Goal: Information Seeking & Learning: Learn about a topic

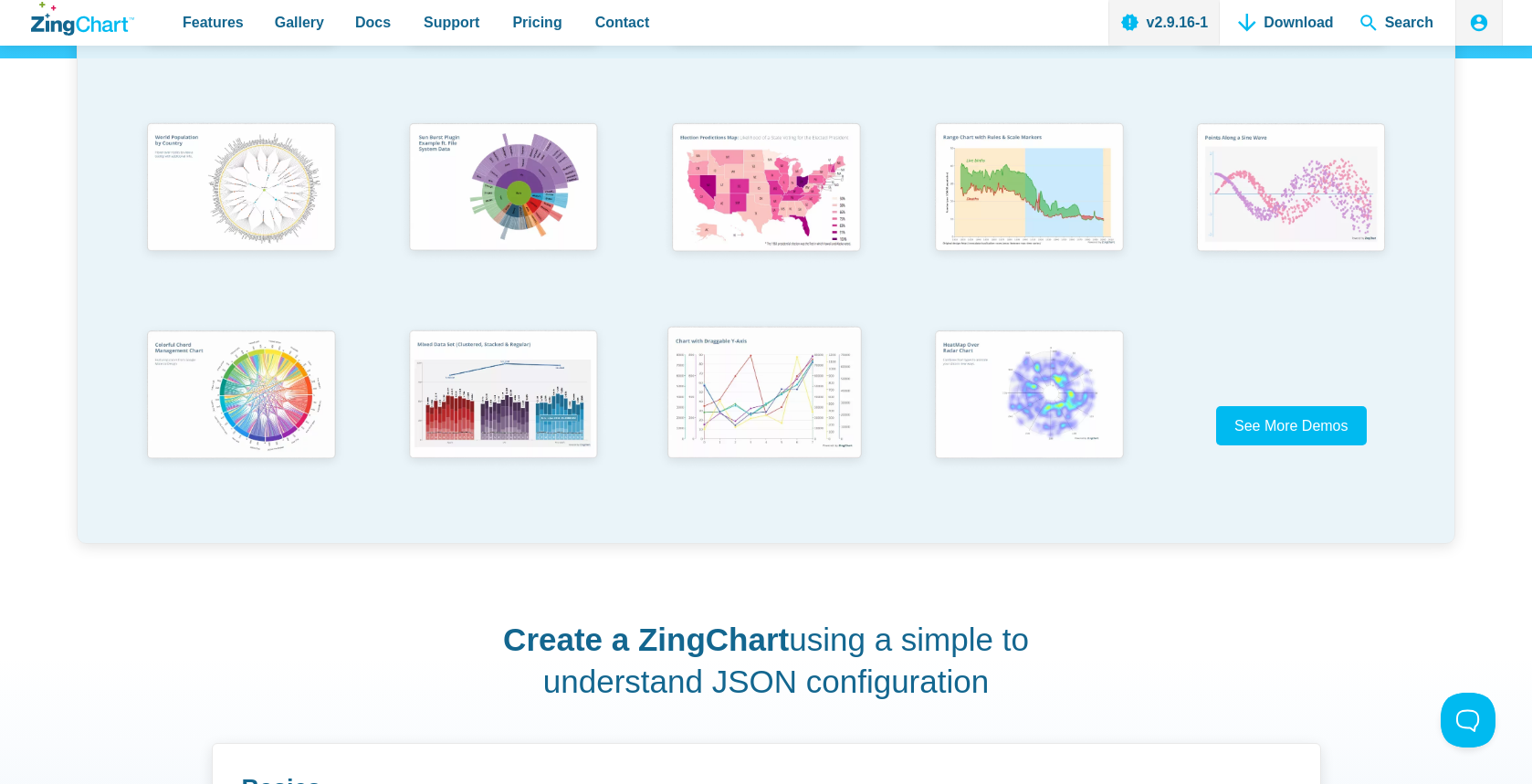
scroll to position [574, 0]
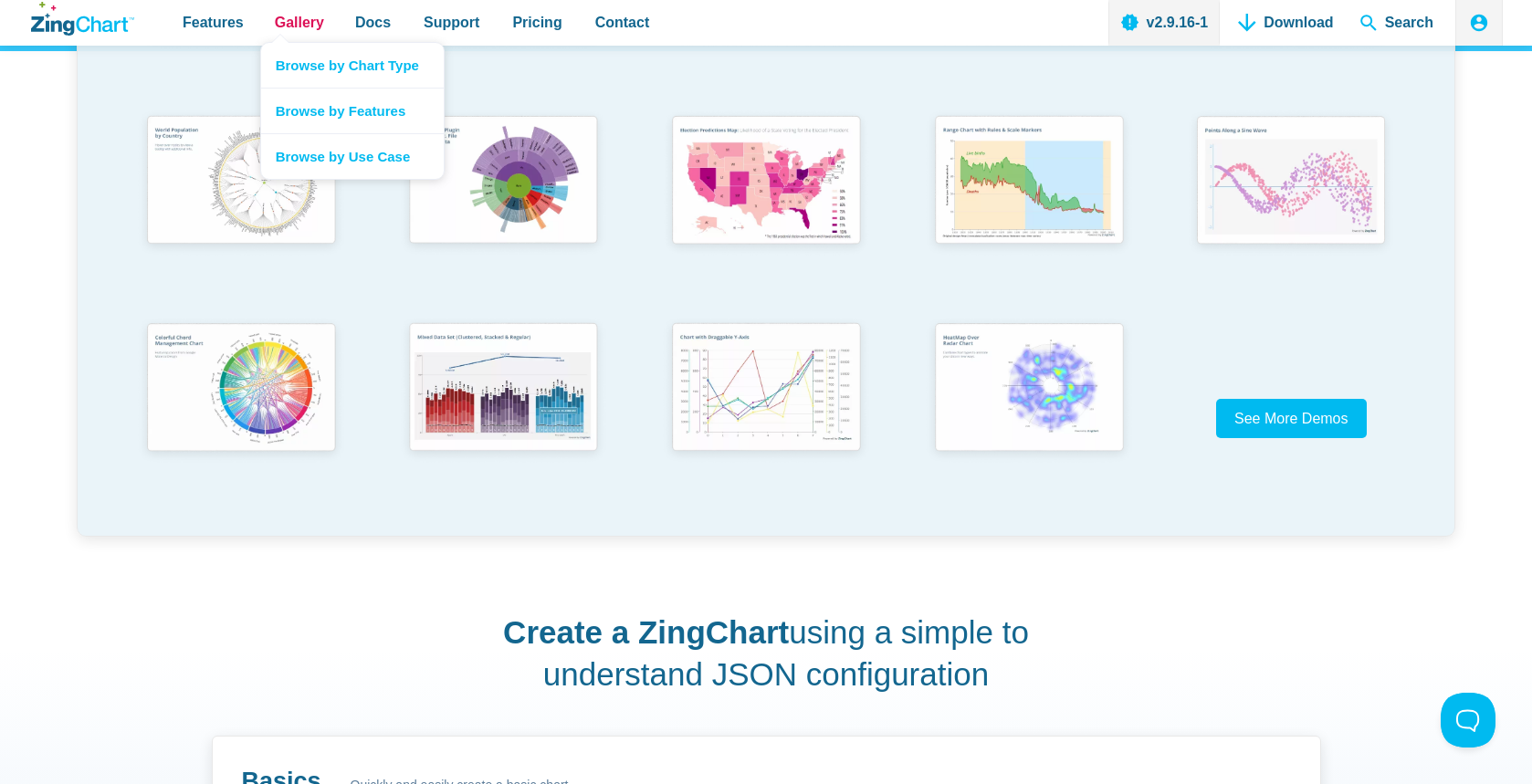
click at [304, 30] on span "Gallery" at bounding box center [299, 22] width 49 height 24
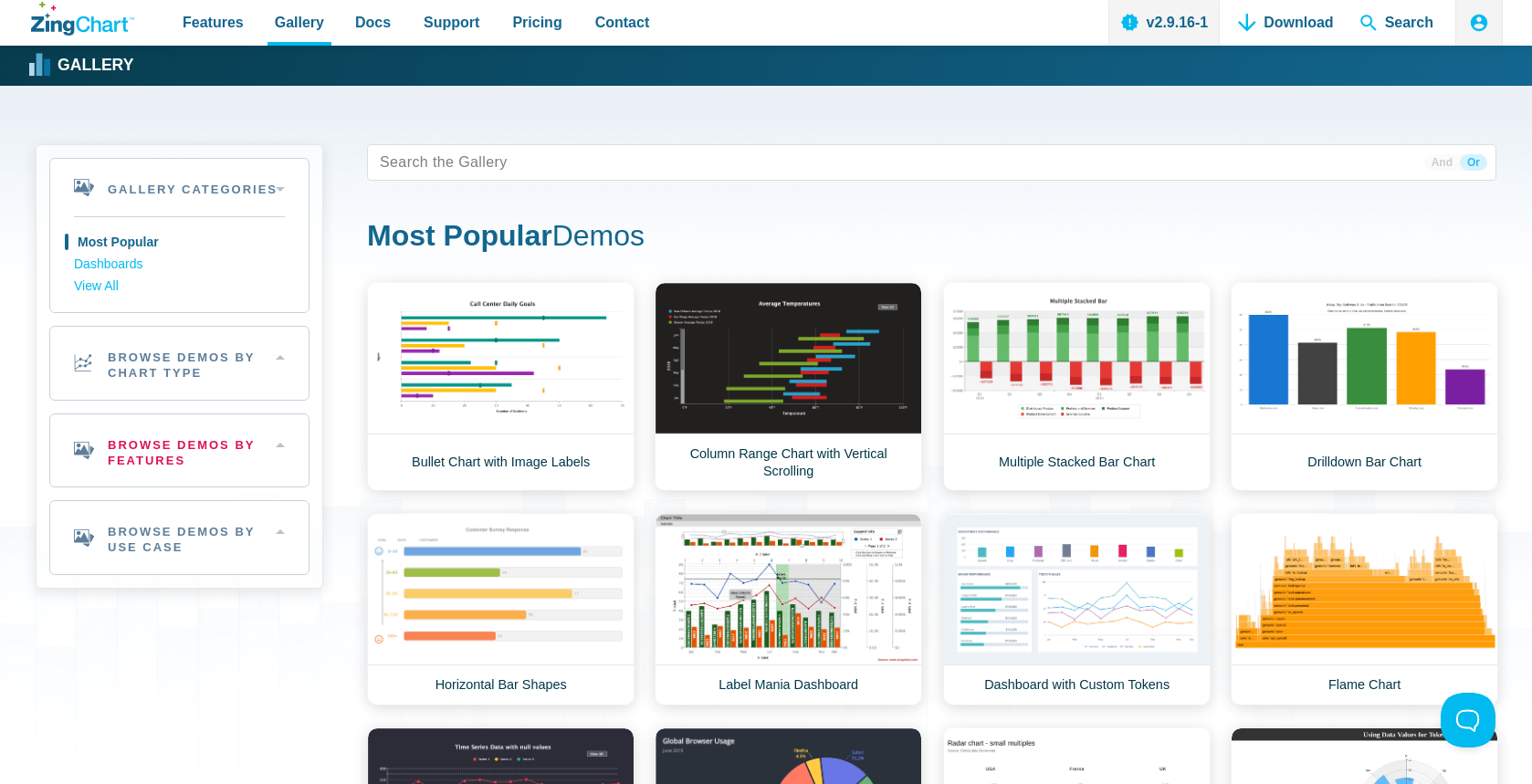
click at [170, 452] on h2 "Browse Demos By Features" at bounding box center [179, 451] width 259 height 74
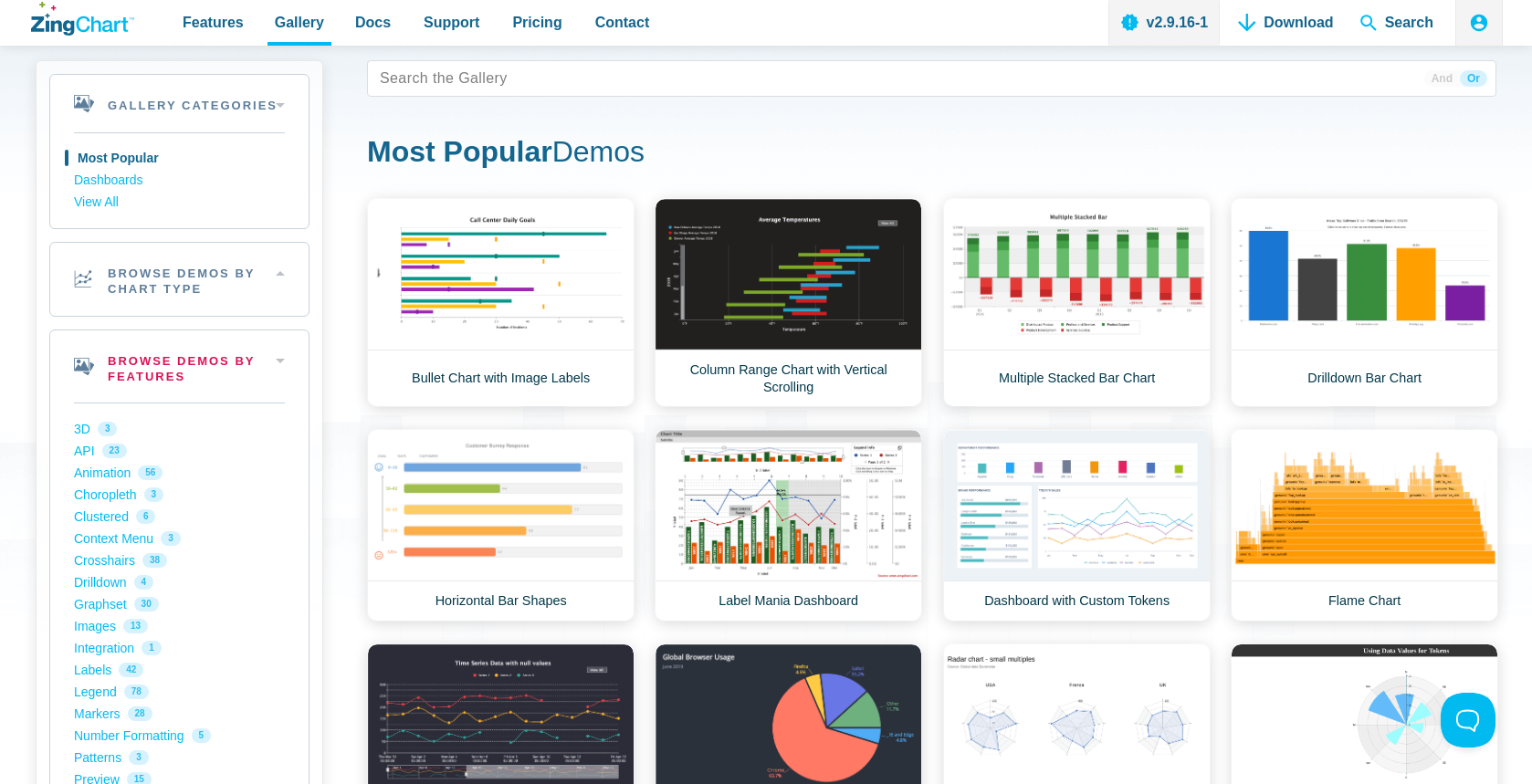
scroll to position [100, 0]
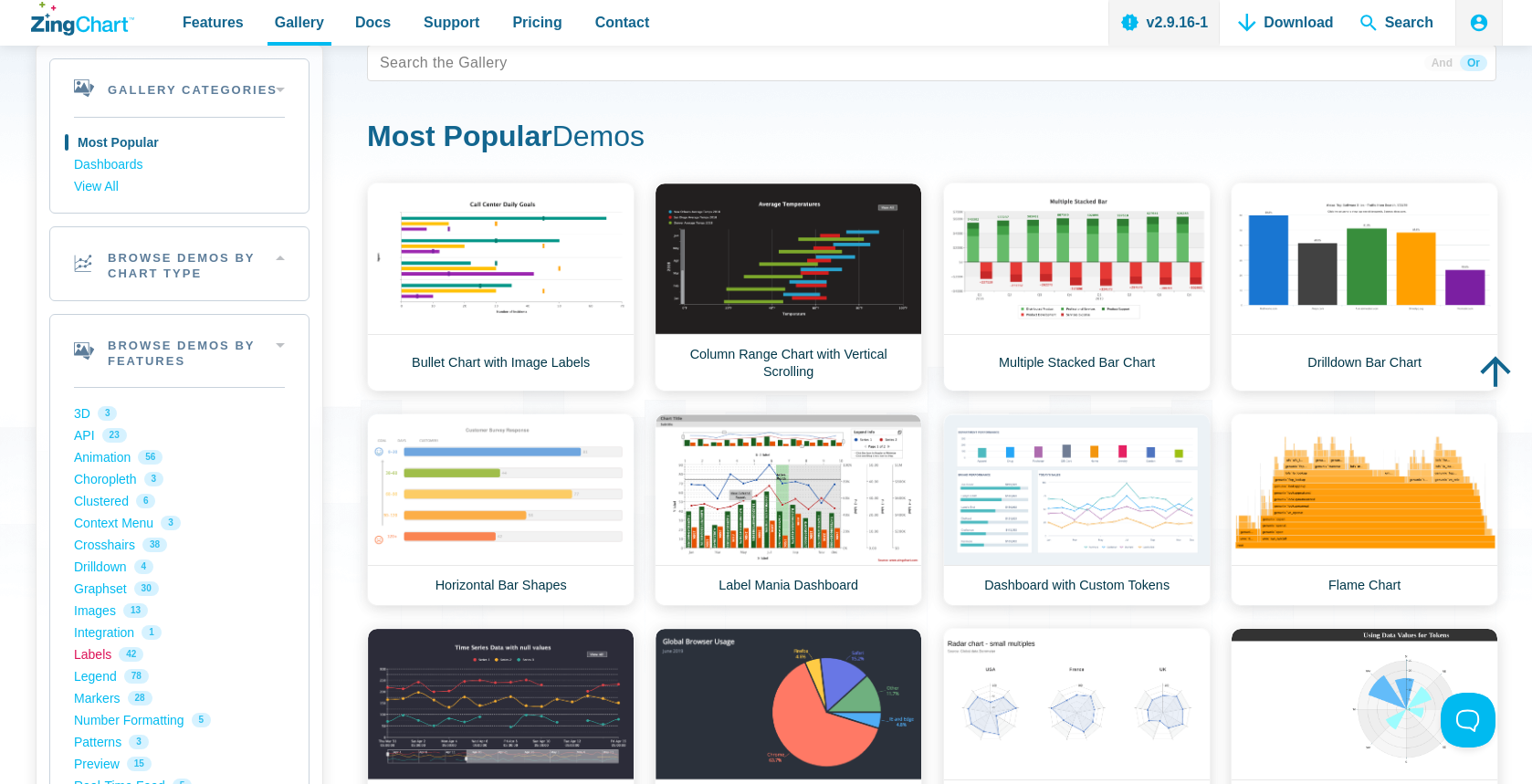
click at [95, 652] on link "Labels 42" at bounding box center [178, 655] width 211 height 22
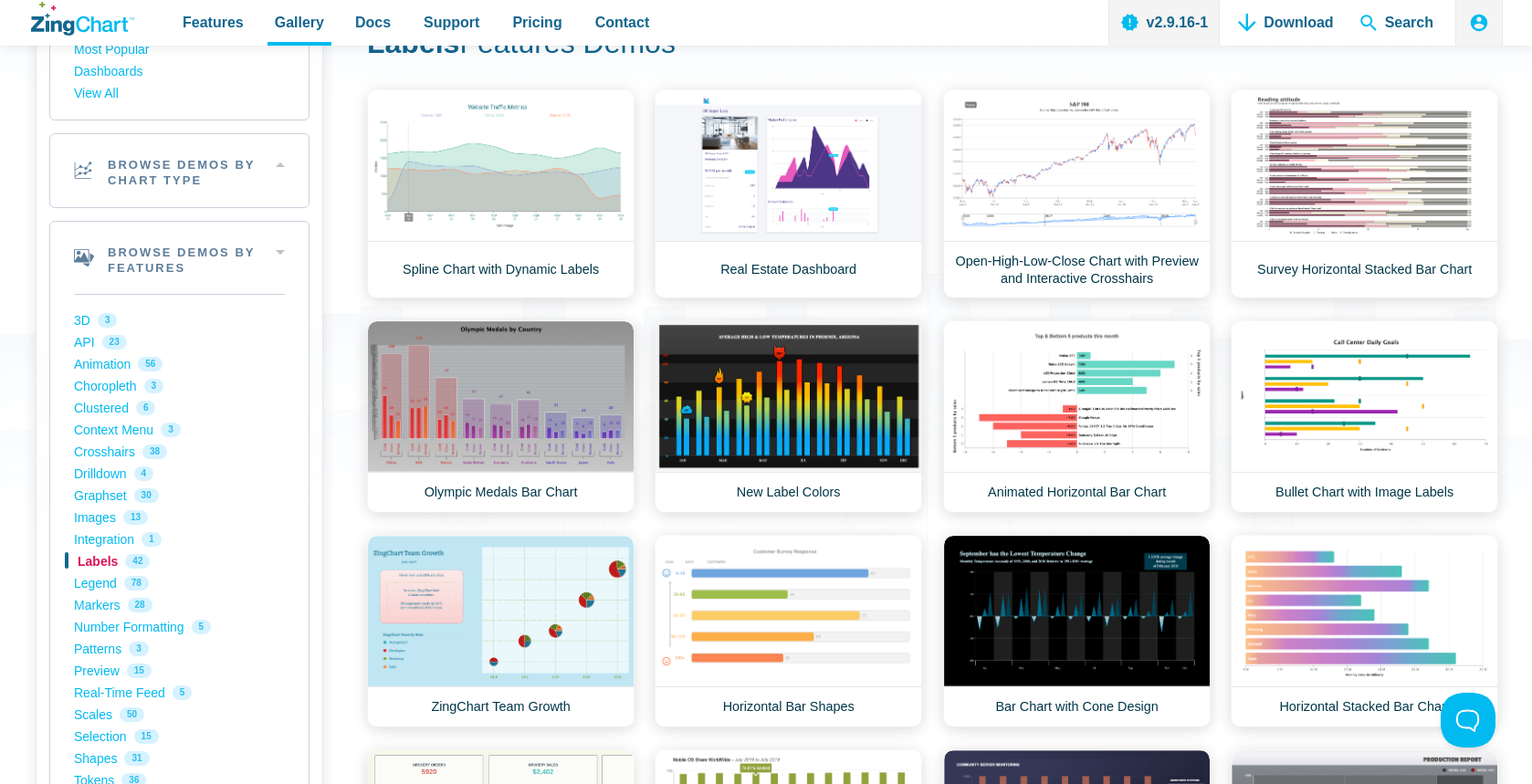
scroll to position [208, 0]
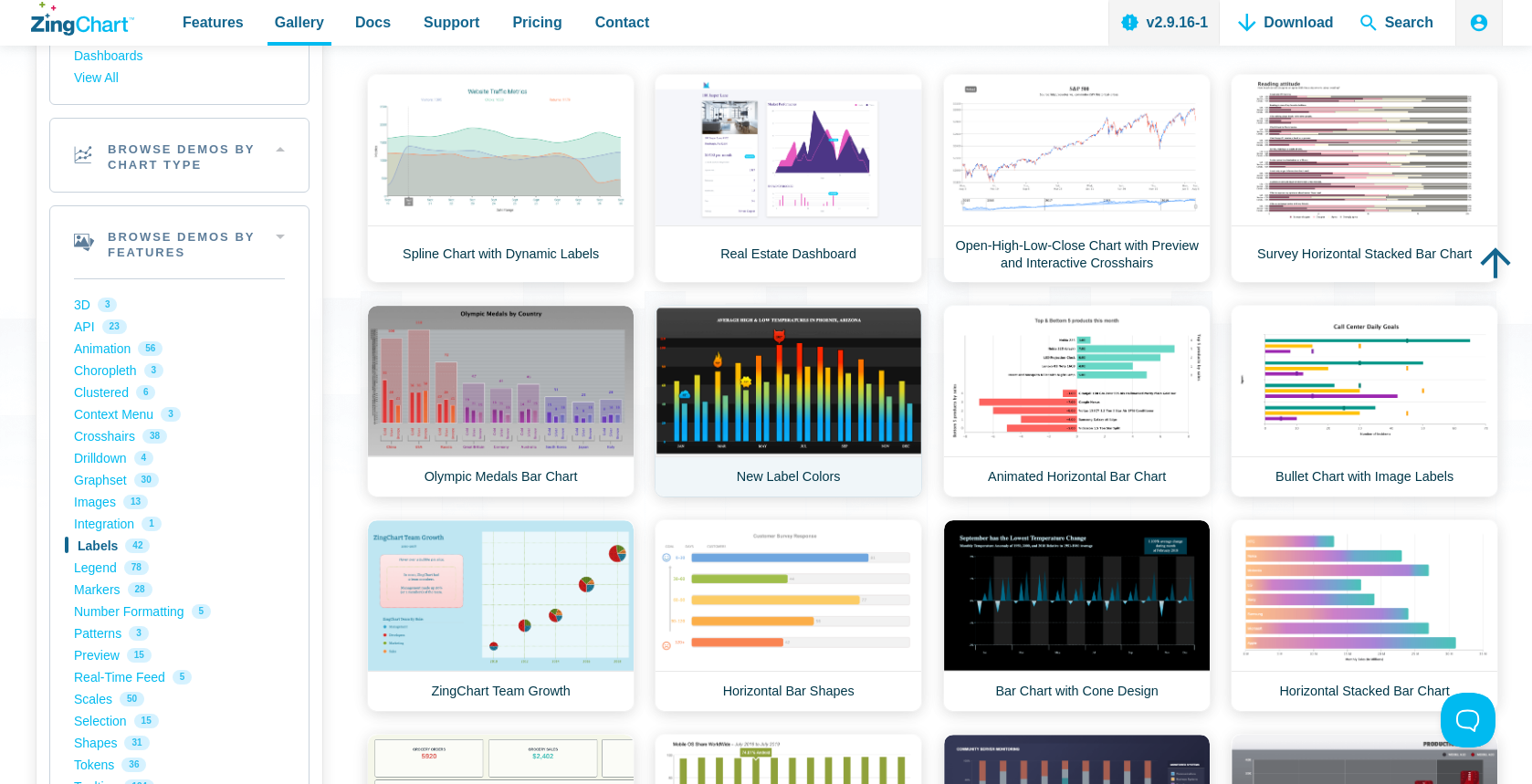
click at [757, 371] on link "New Label Colors" at bounding box center [788, 401] width 268 height 193
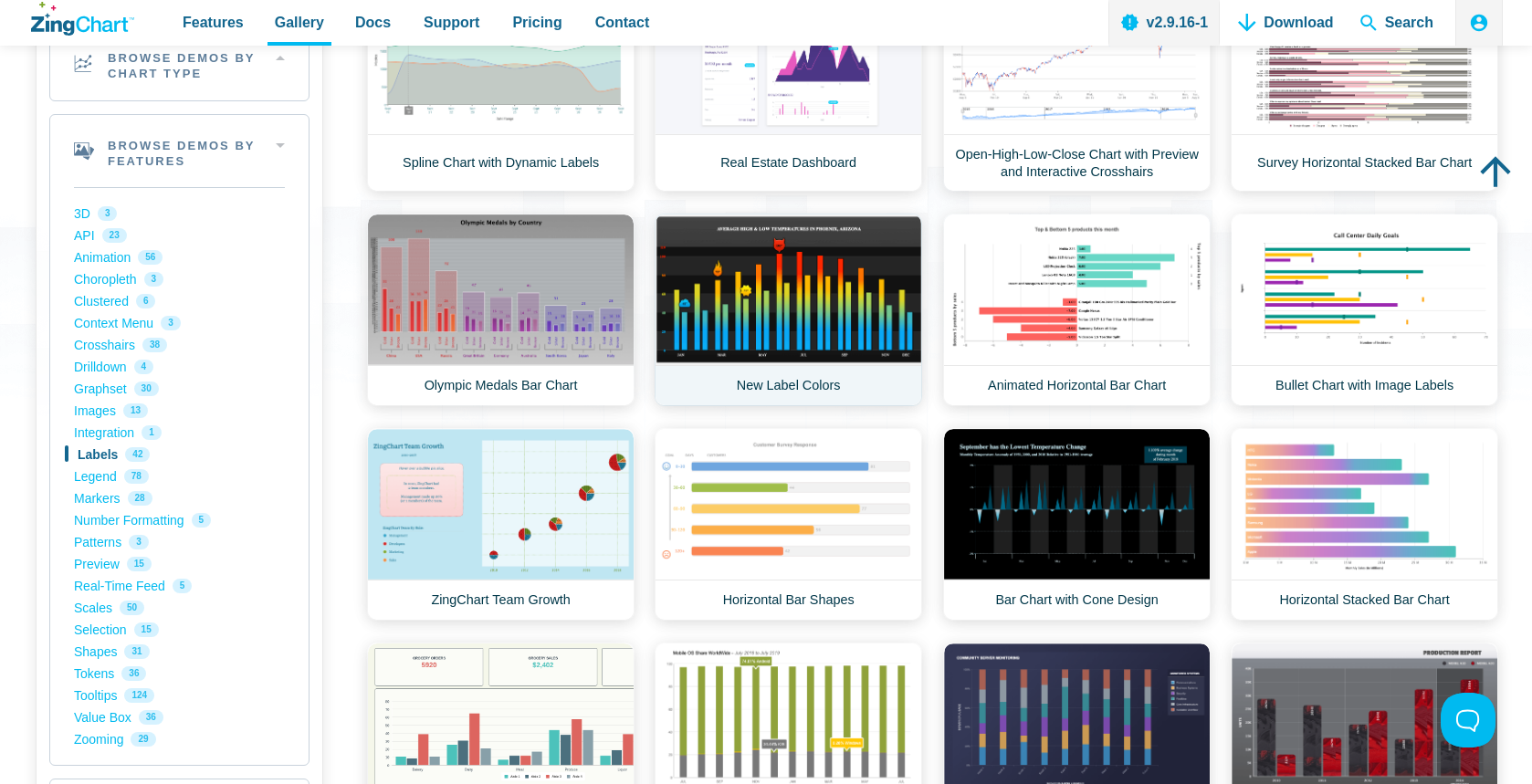
scroll to position [353, 0]
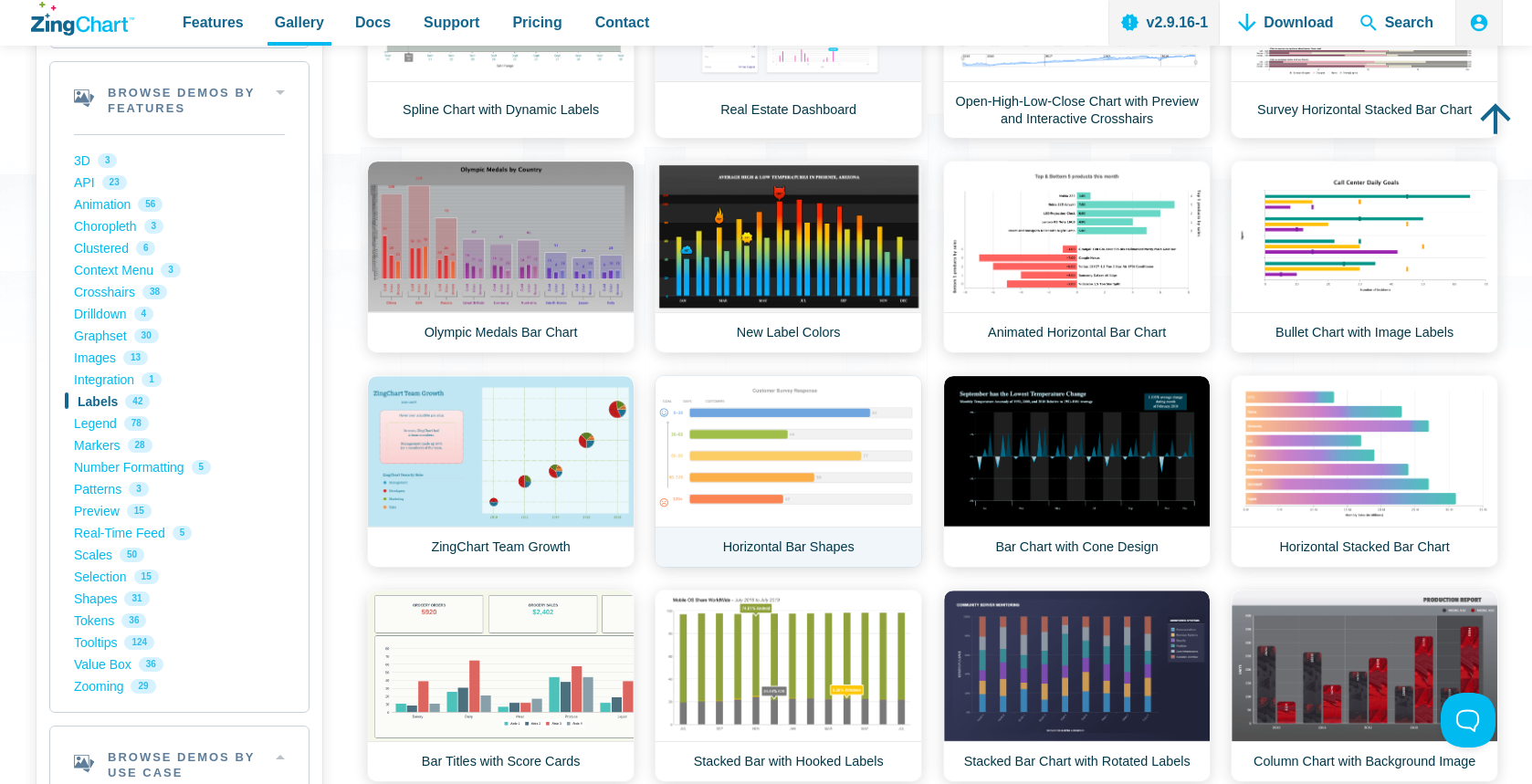
click at [663, 438] on link "Horizontal Bar Shapes" at bounding box center [788, 471] width 268 height 193
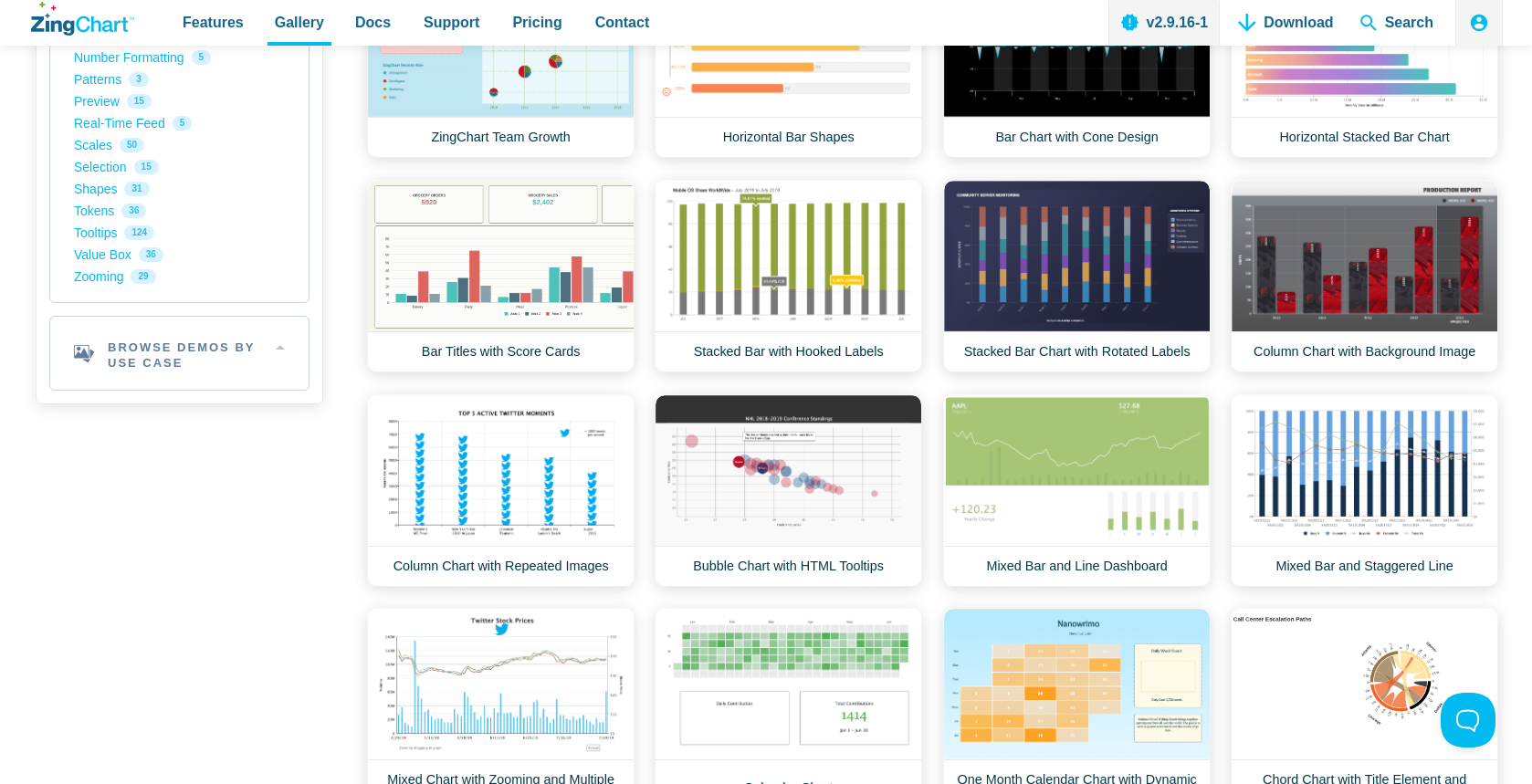
scroll to position [769, 0]
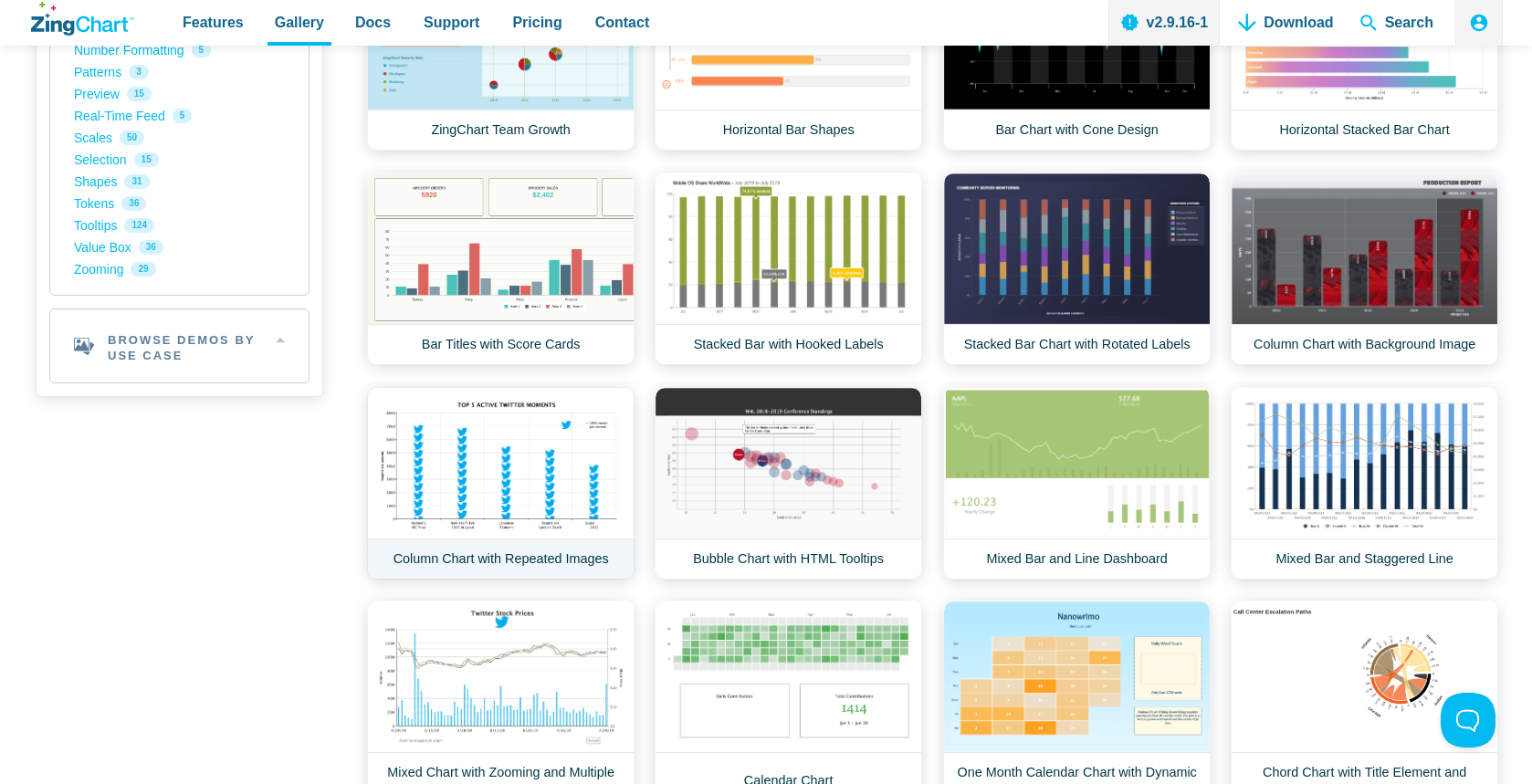
click at [581, 427] on link "Column Chart with Repeated Images" at bounding box center [500, 483] width 268 height 193
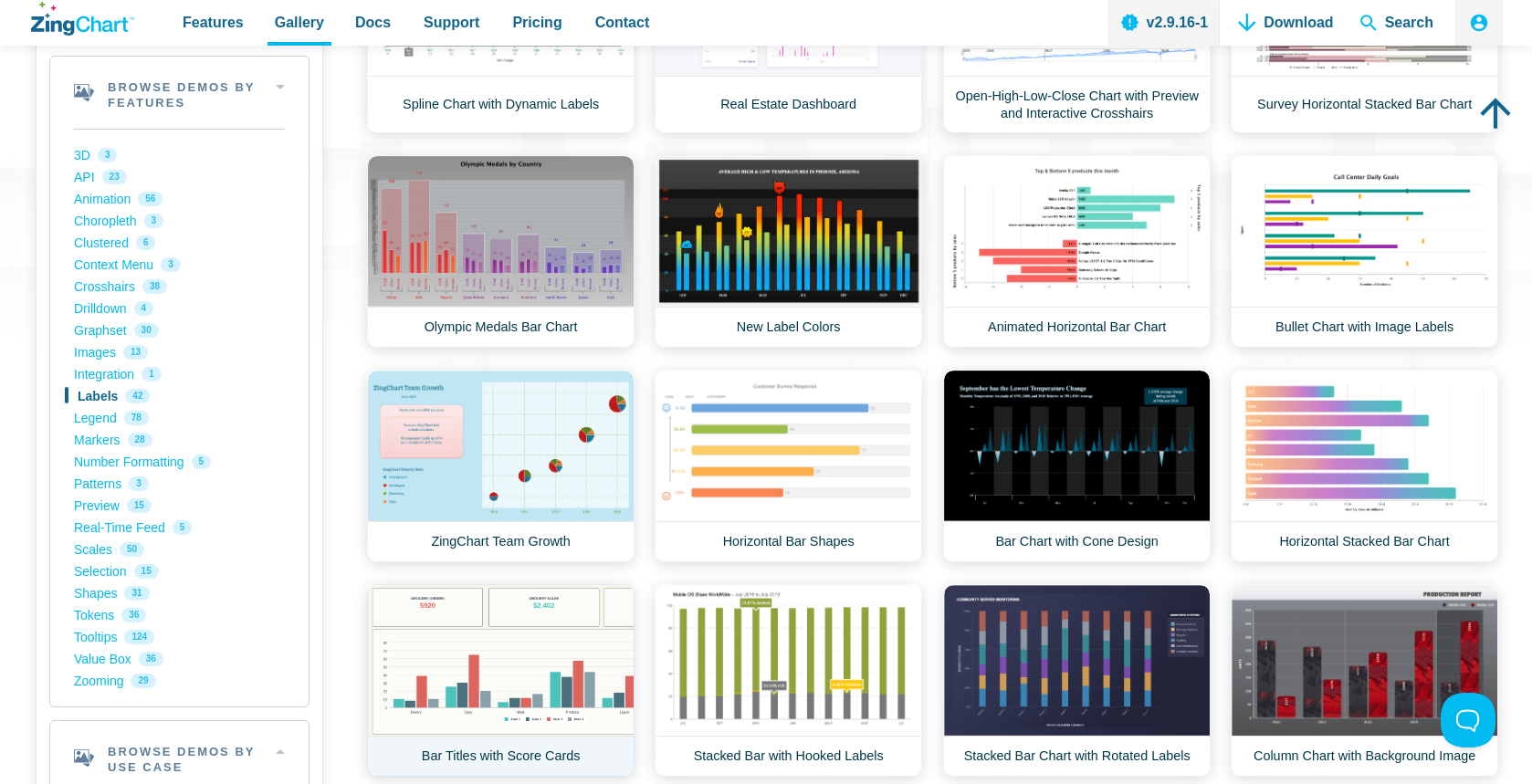
scroll to position [299, 0]
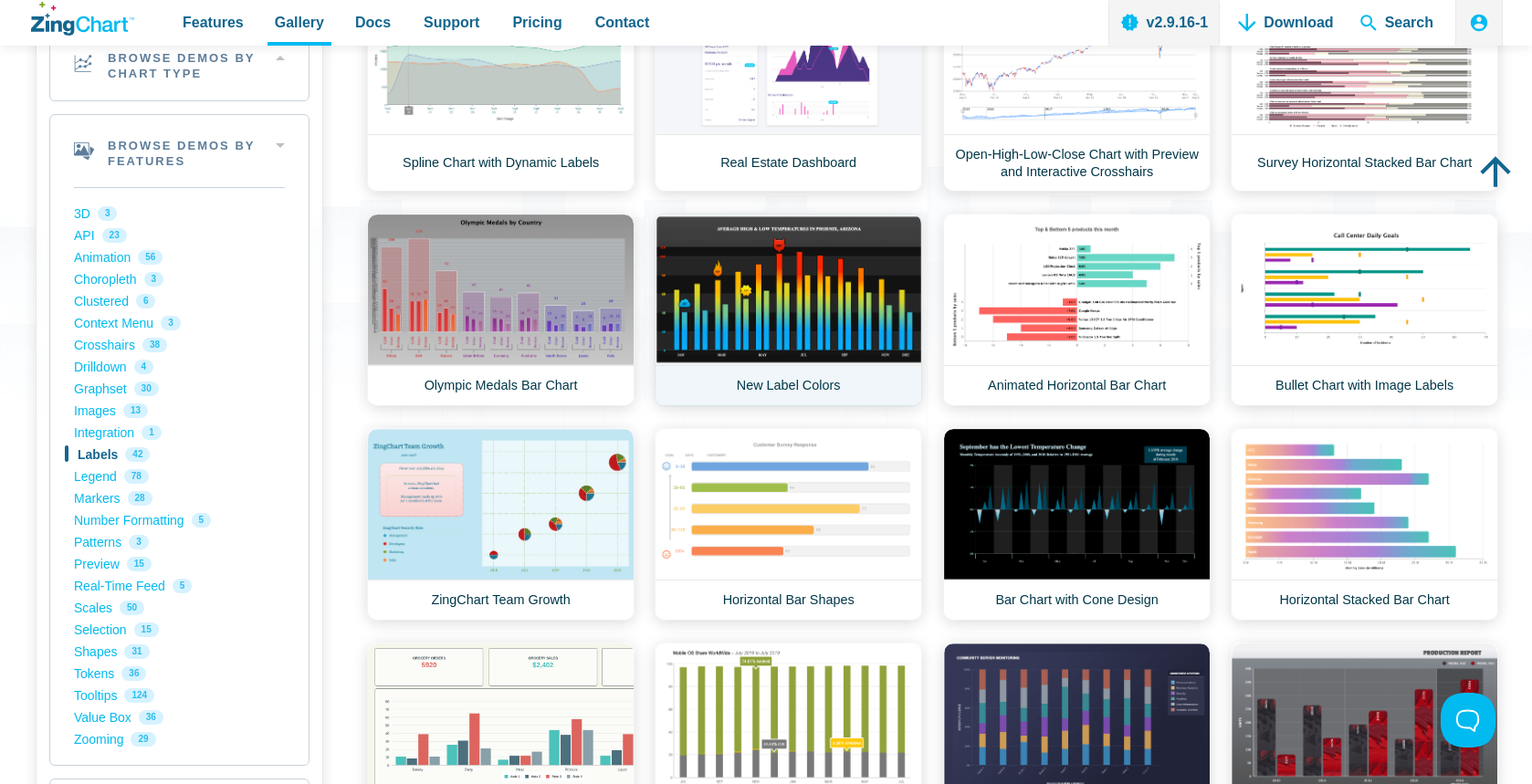
click at [688, 319] on link "New Label Colors" at bounding box center [788, 310] width 268 height 193
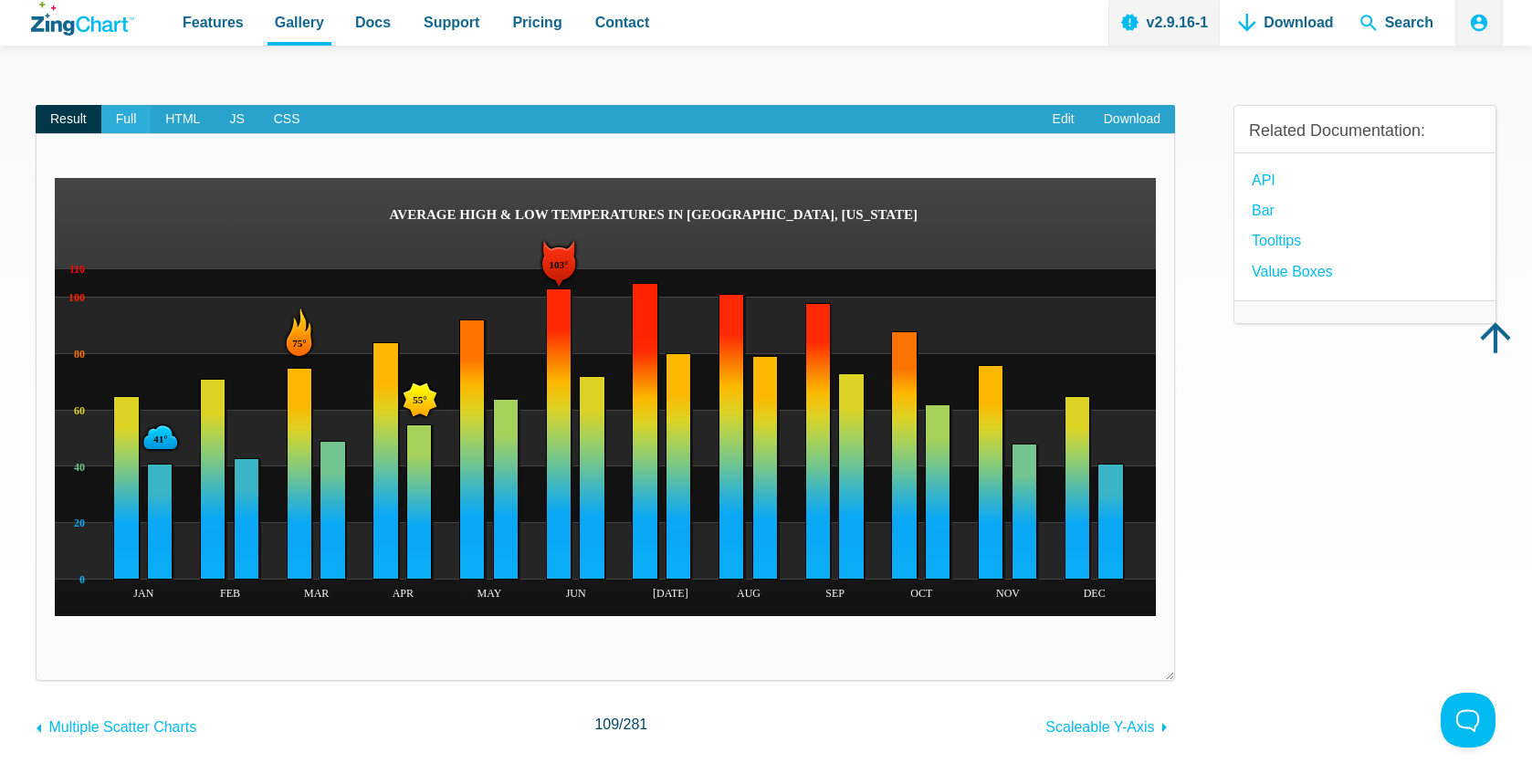
scroll to position [134, 0]
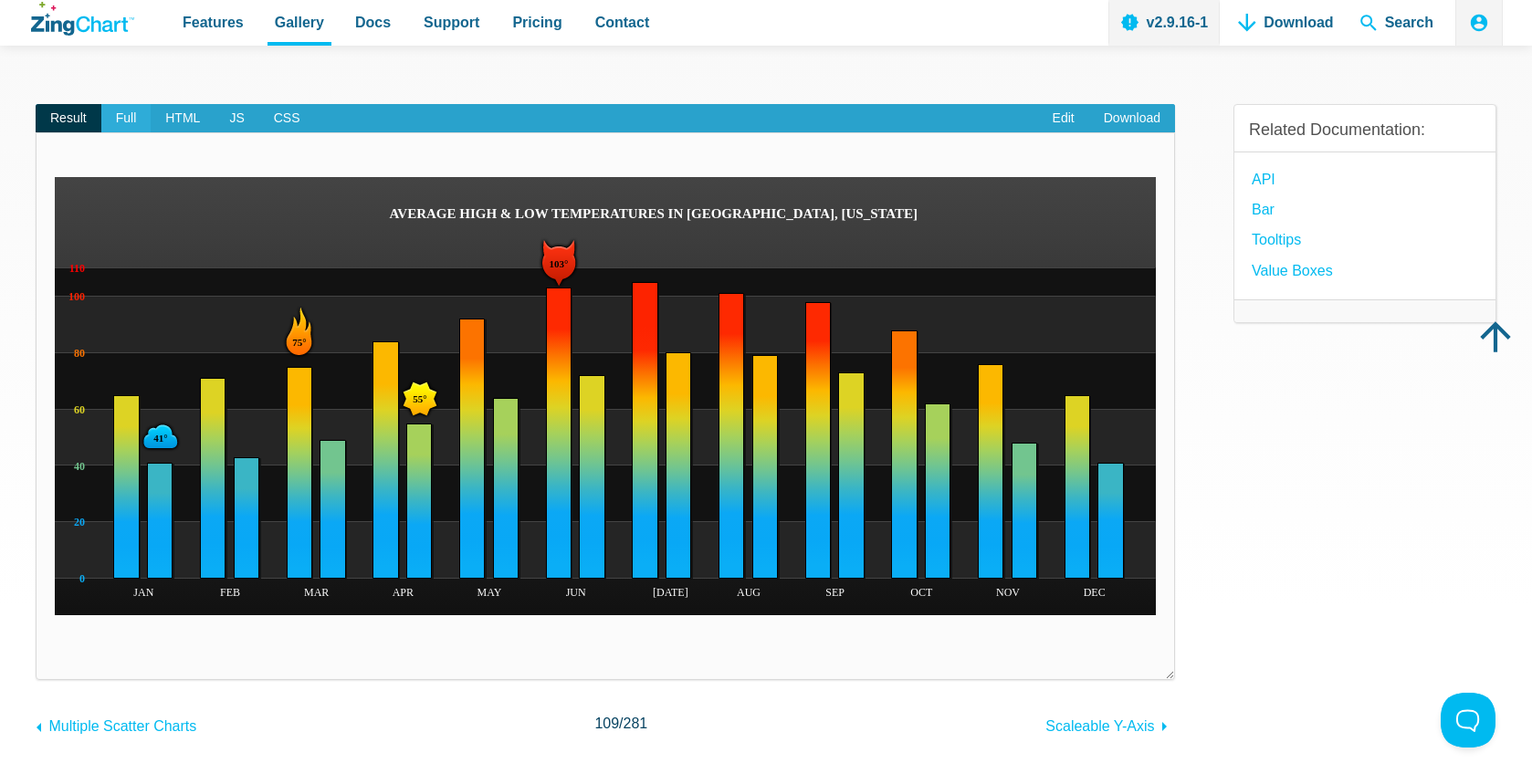
click at [120, 114] on span "Full" at bounding box center [125, 119] width 50 height 29
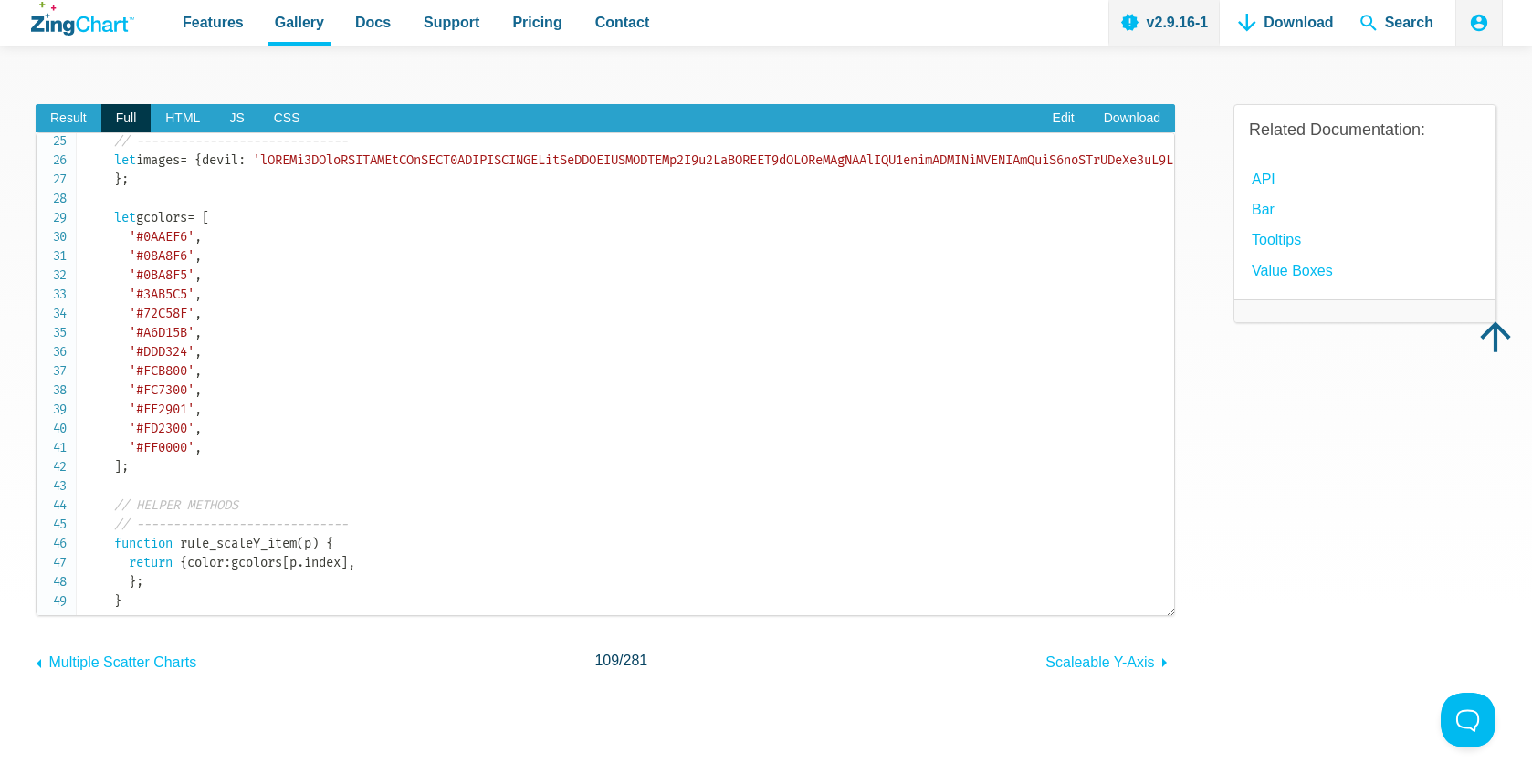
scroll to position [462, 0]
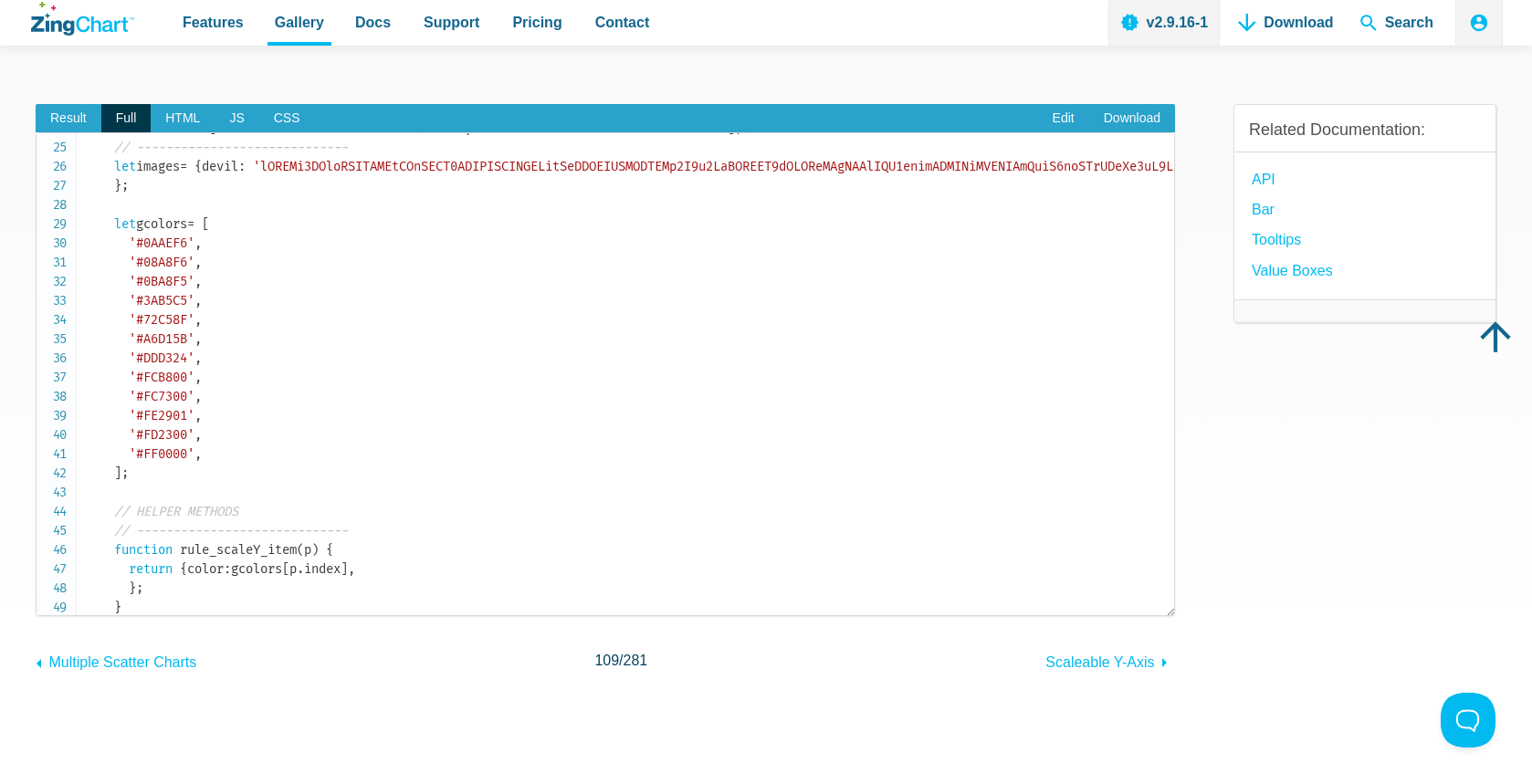
drag, startPoint x: 509, startPoint y: 289, endPoint x: 565, endPoint y: 292, distance: 56.1
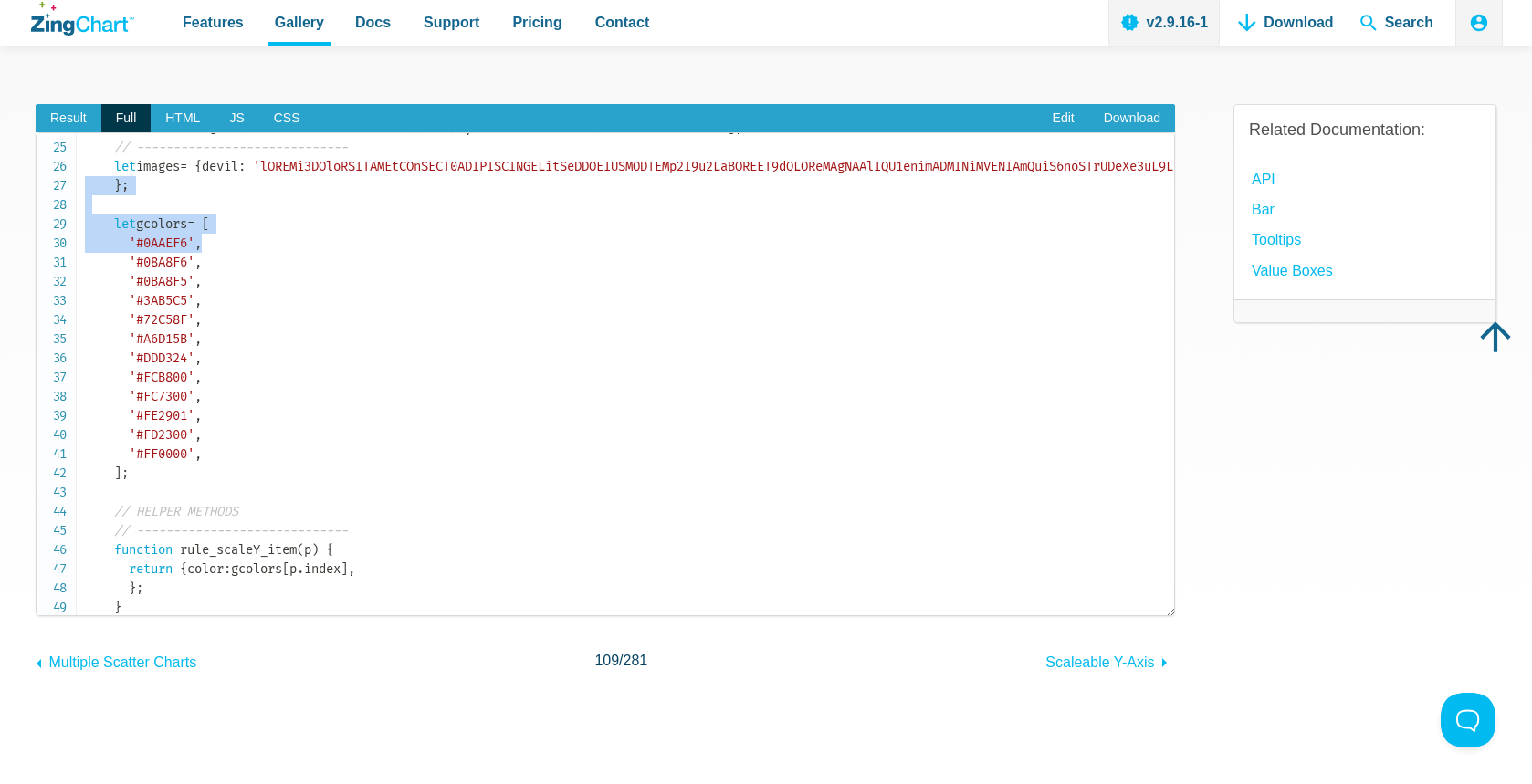
drag, startPoint x: 278, startPoint y: 307, endPoint x: 328, endPoint y: 420, distance: 123.6
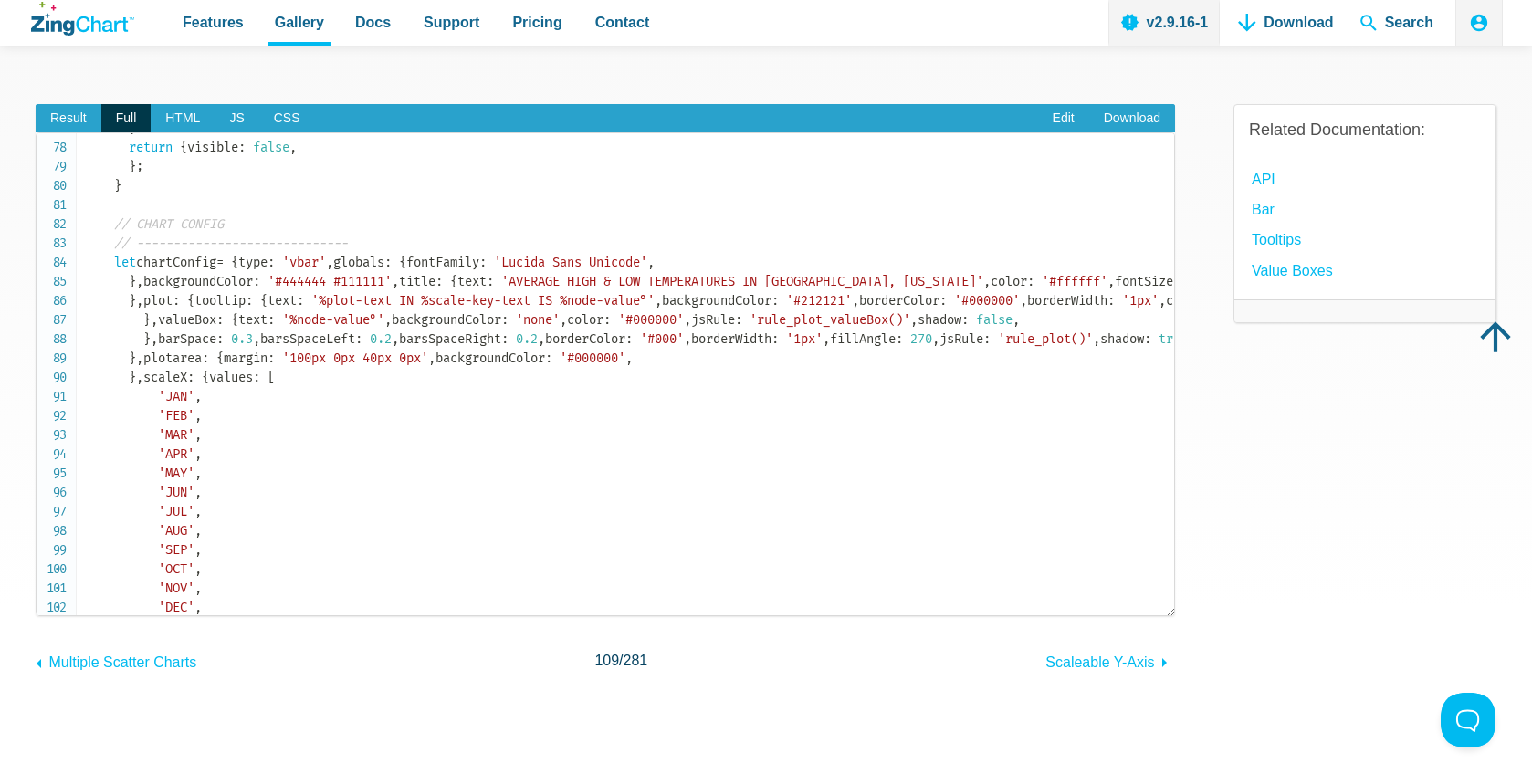
scroll to position [1480, 0]
drag, startPoint x: 175, startPoint y: 530, endPoint x: 604, endPoint y: 530, distance: 429.0
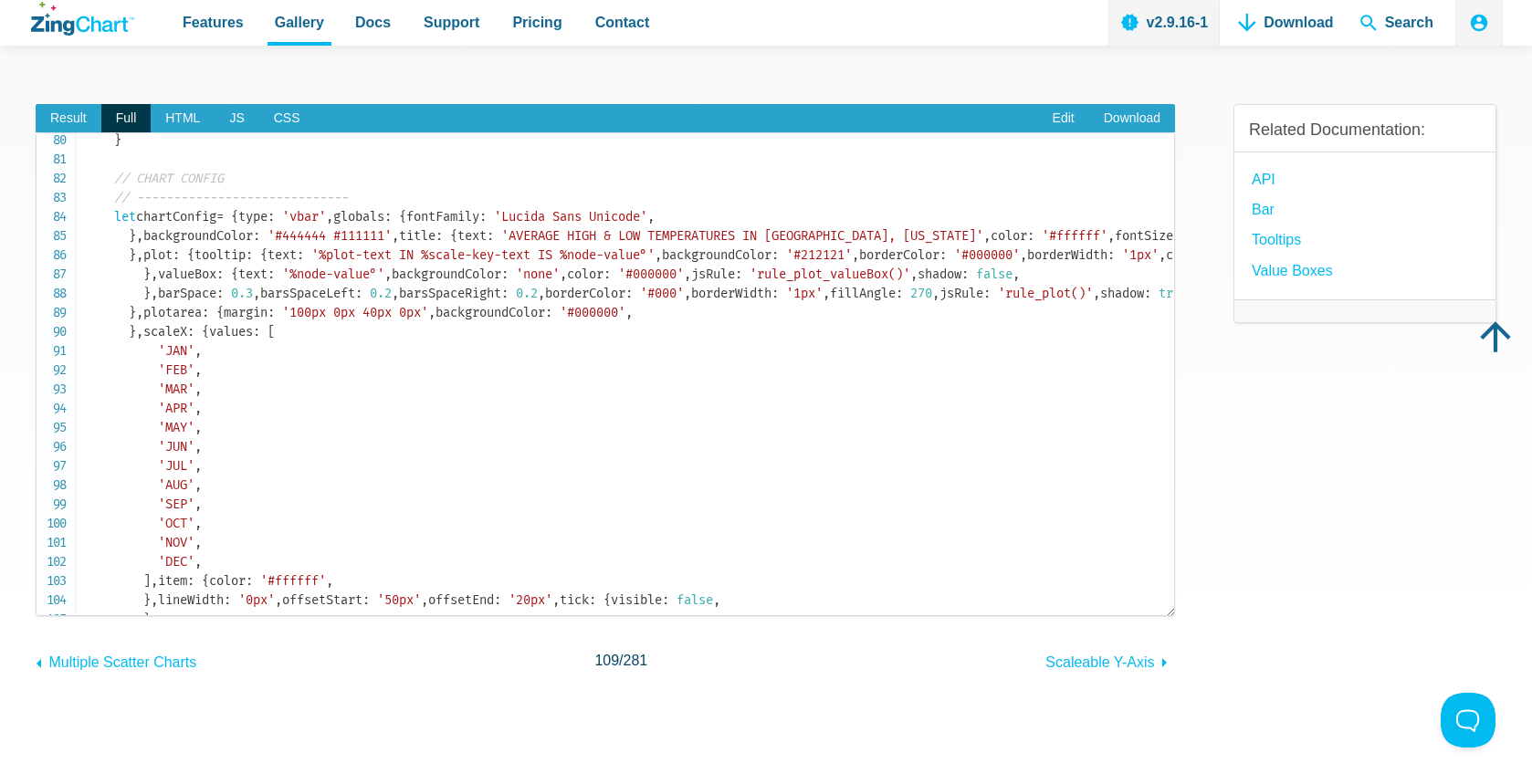
scroll to position [1529, 0]
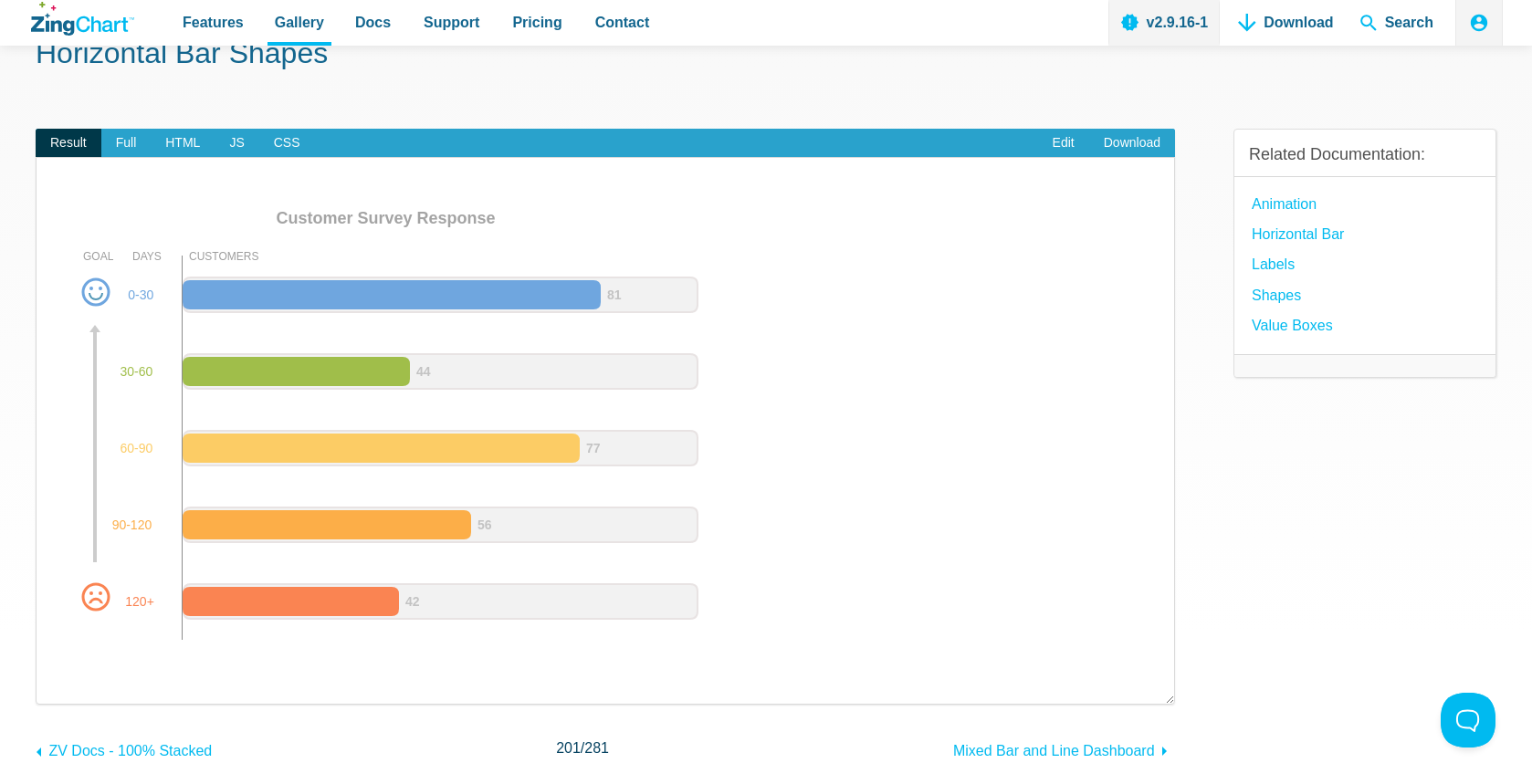
scroll to position [66, 0]
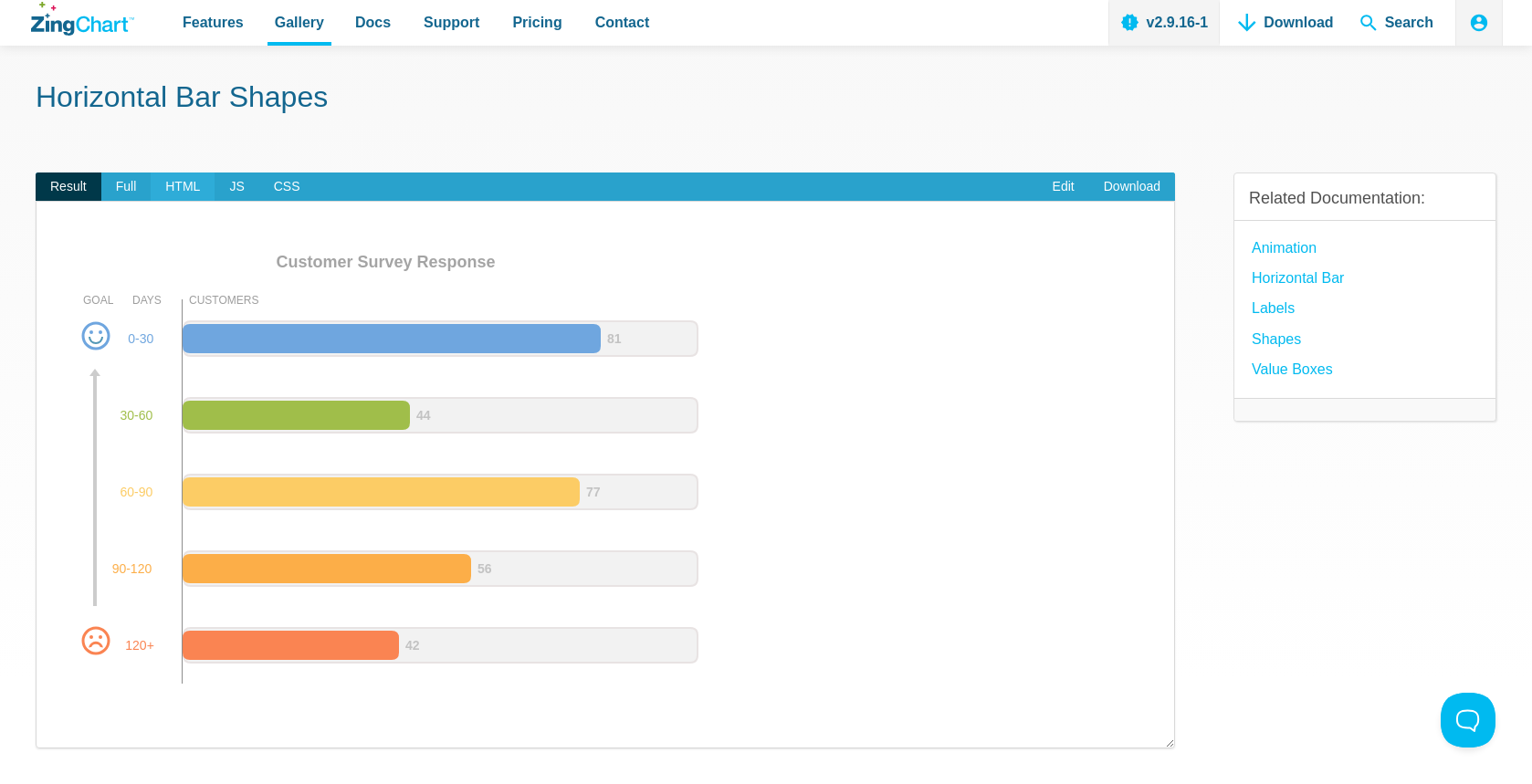
click at [163, 184] on span "HTML" at bounding box center [182, 187] width 64 height 29
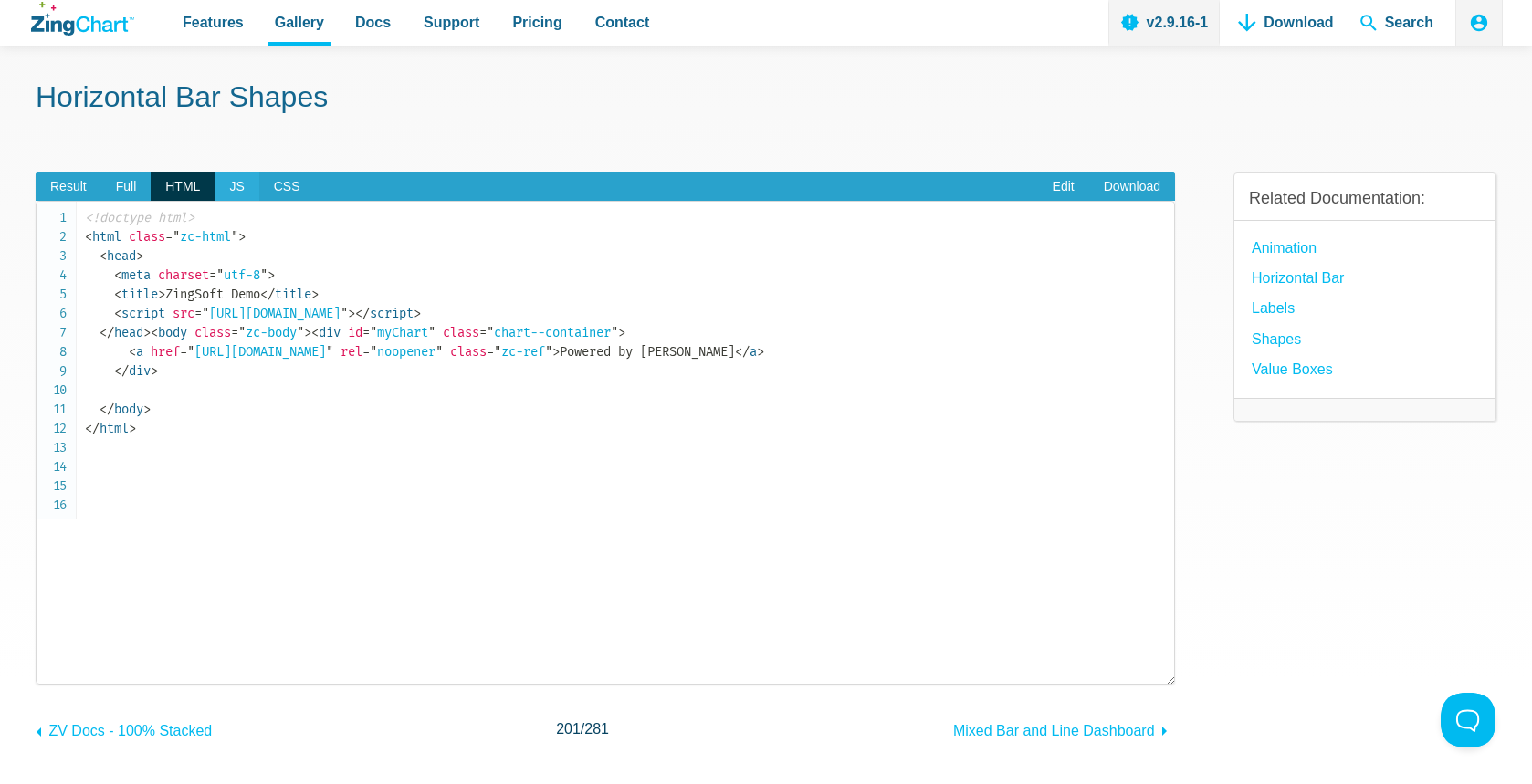
click at [230, 180] on span "JS" at bounding box center [236, 187] width 44 height 29
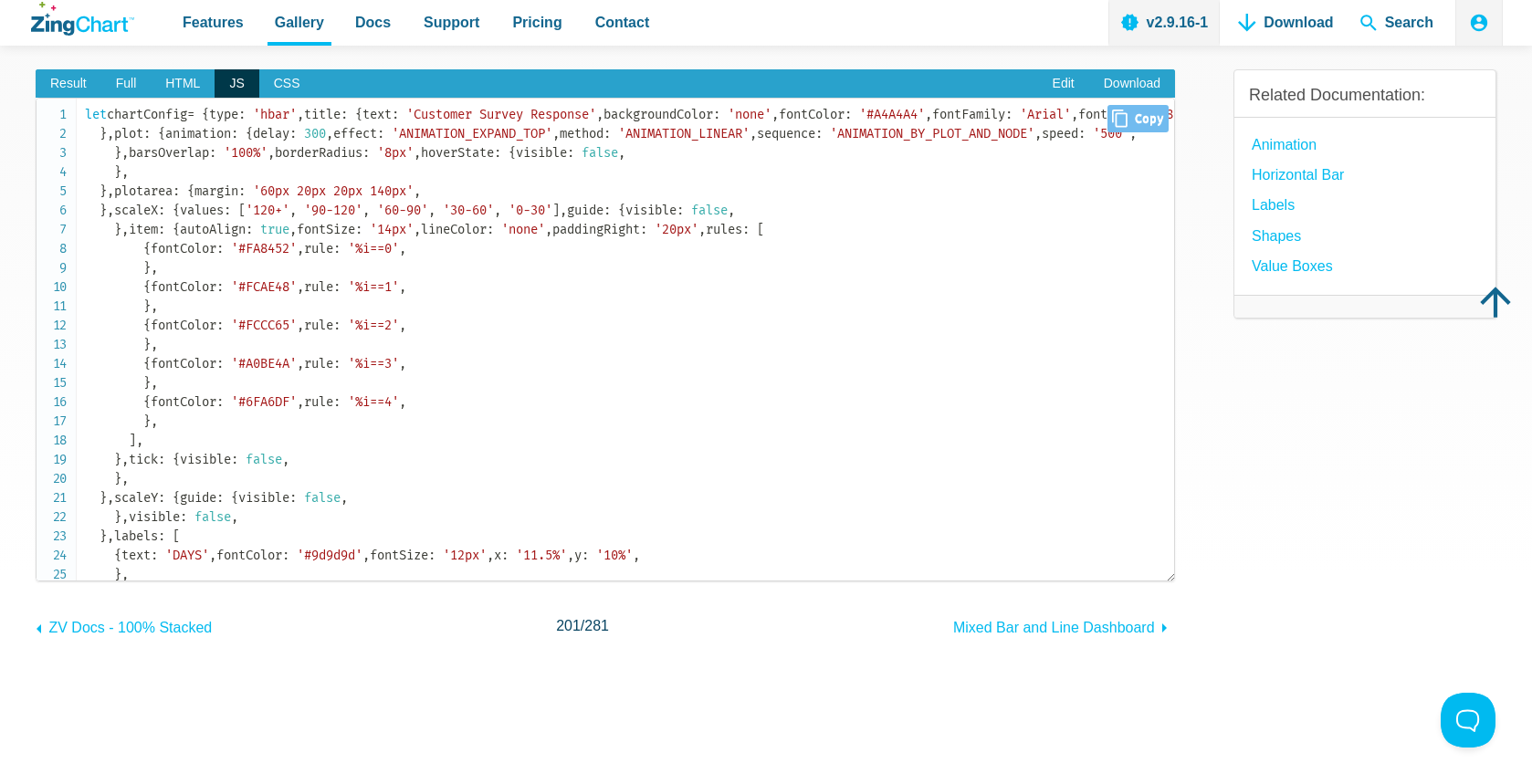
scroll to position [0, 0]
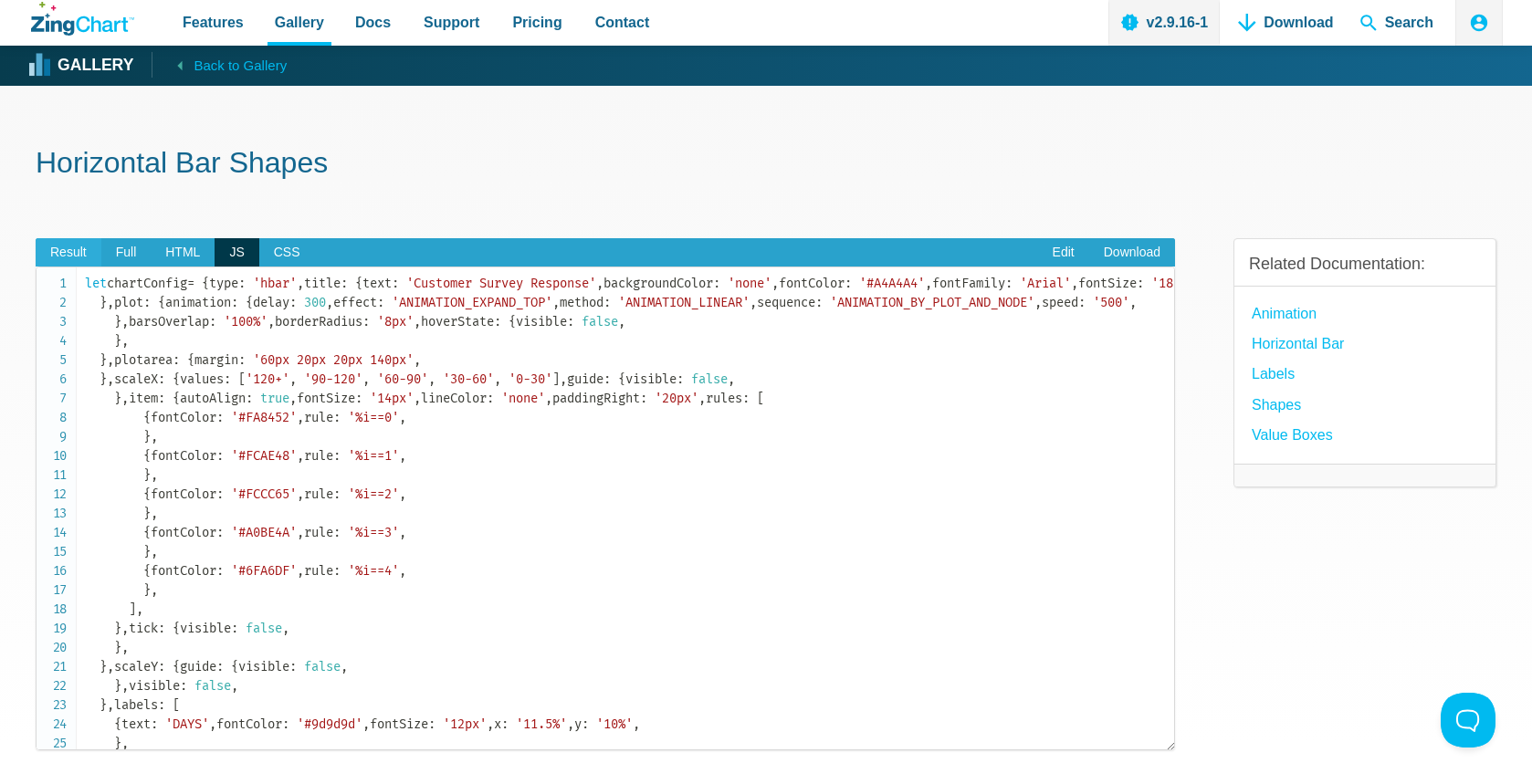
click at [78, 258] on span "Result" at bounding box center [68, 253] width 66 height 29
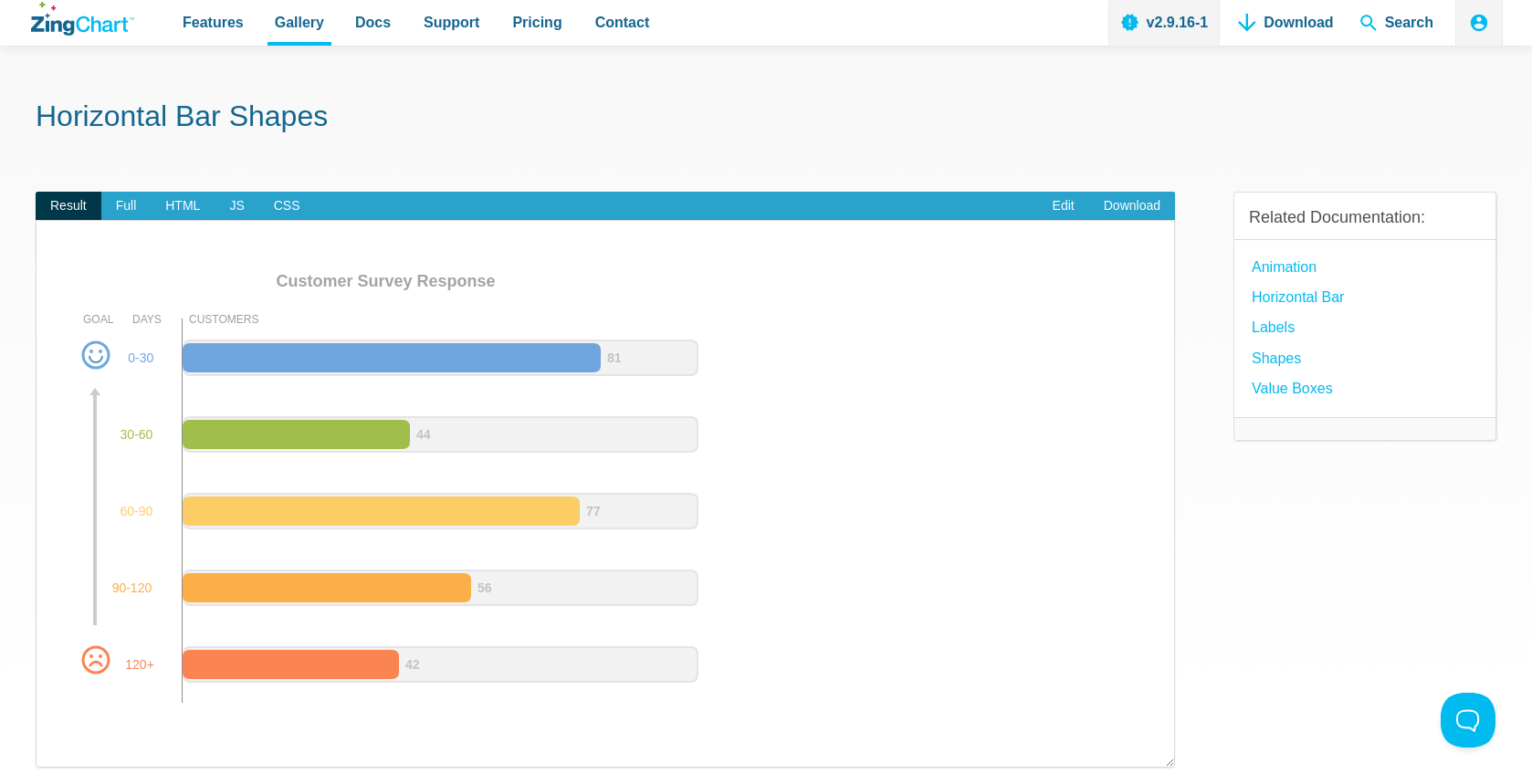
scroll to position [72, 0]
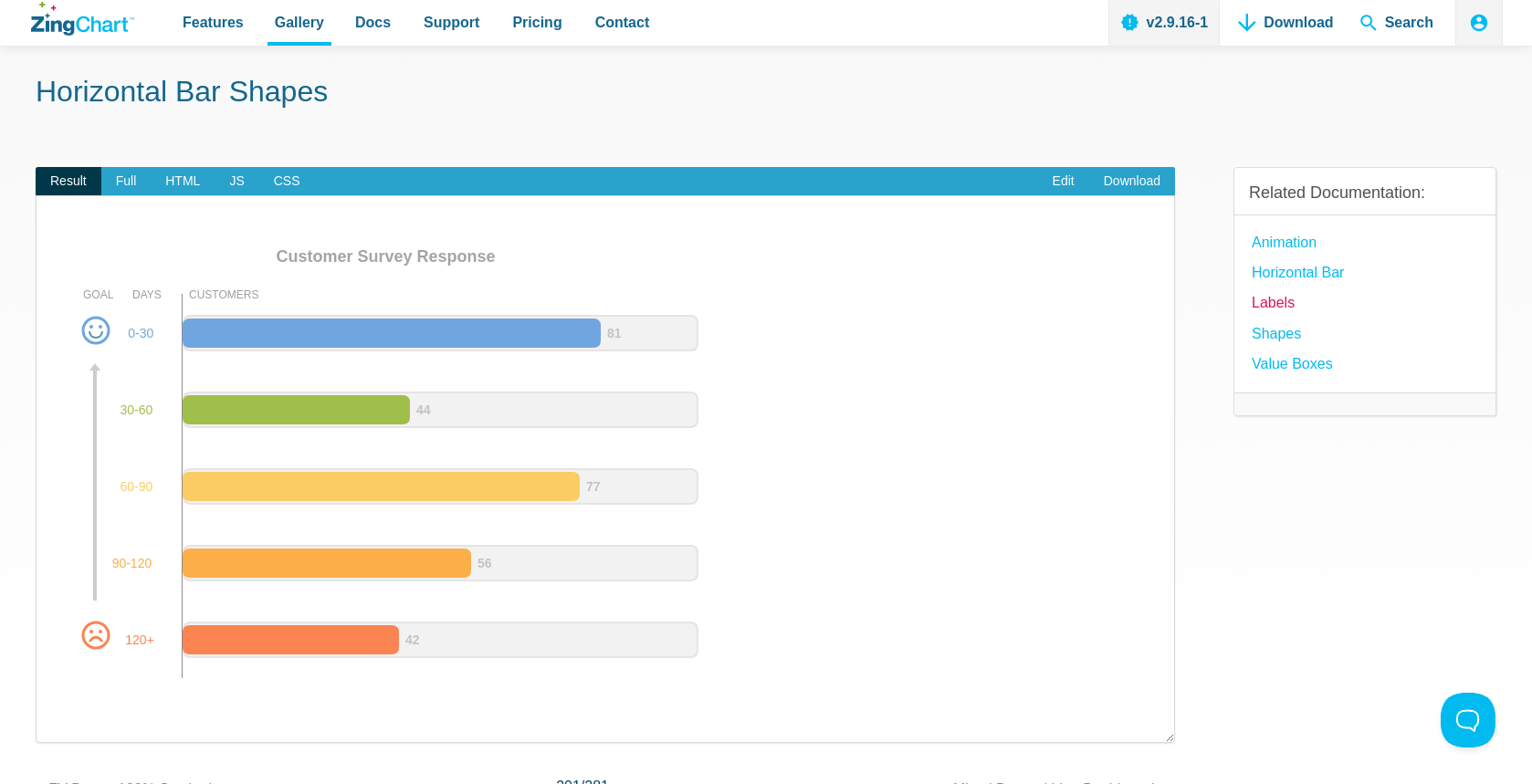
click at [1280, 298] on link "Labels" at bounding box center [1273, 302] width 43 height 24
click at [1286, 373] on link "Value Boxes" at bounding box center [1292, 364] width 81 height 24
click at [1273, 307] on link "Labels" at bounding box center [1273, 302] width 43 height 24
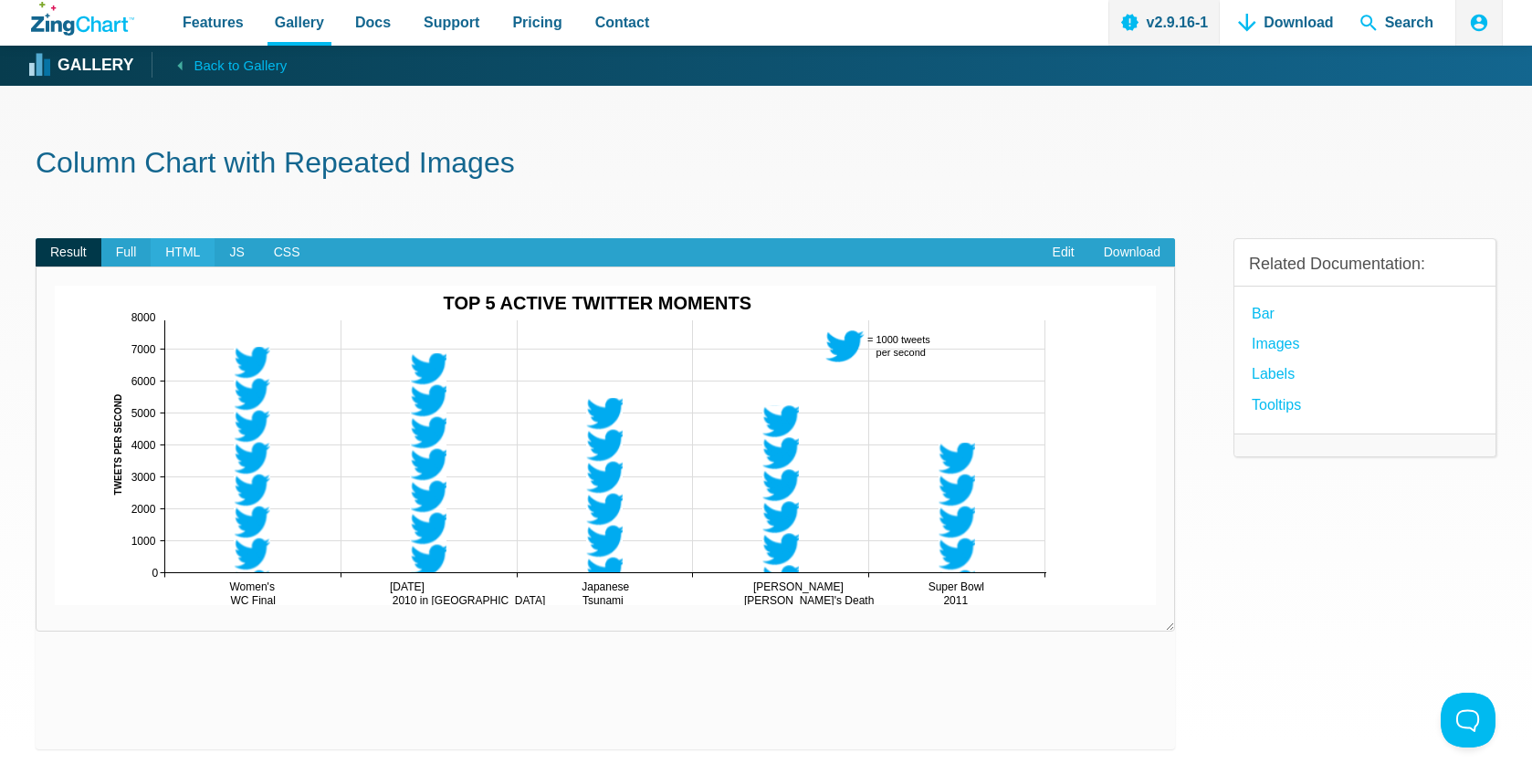
click at [190, 254] on span "HTML" at bounding box center [182, 253] width 64 height 29
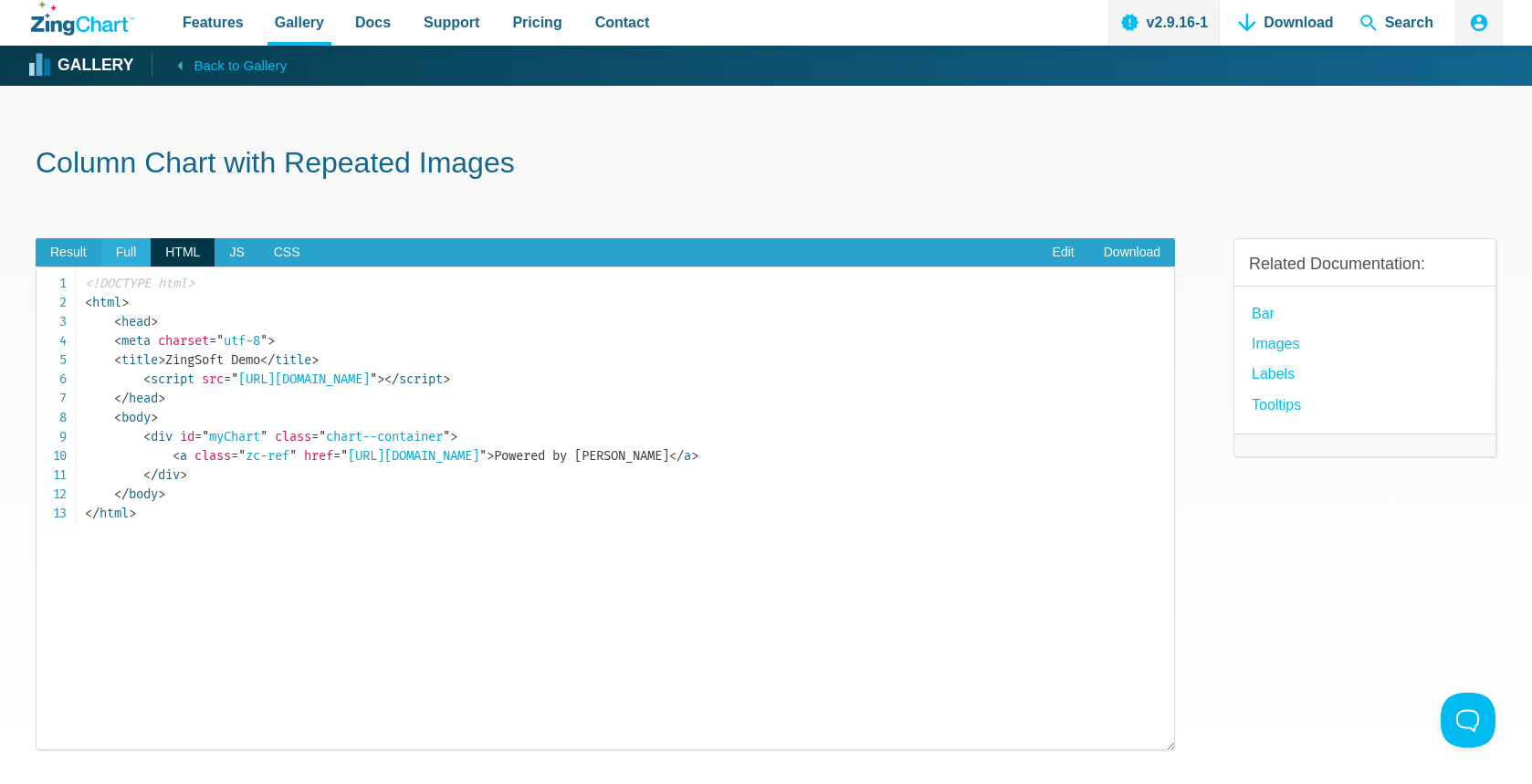
click at [116, 246] on span "Full" at bounding box center [125, 253] width 50 height 29
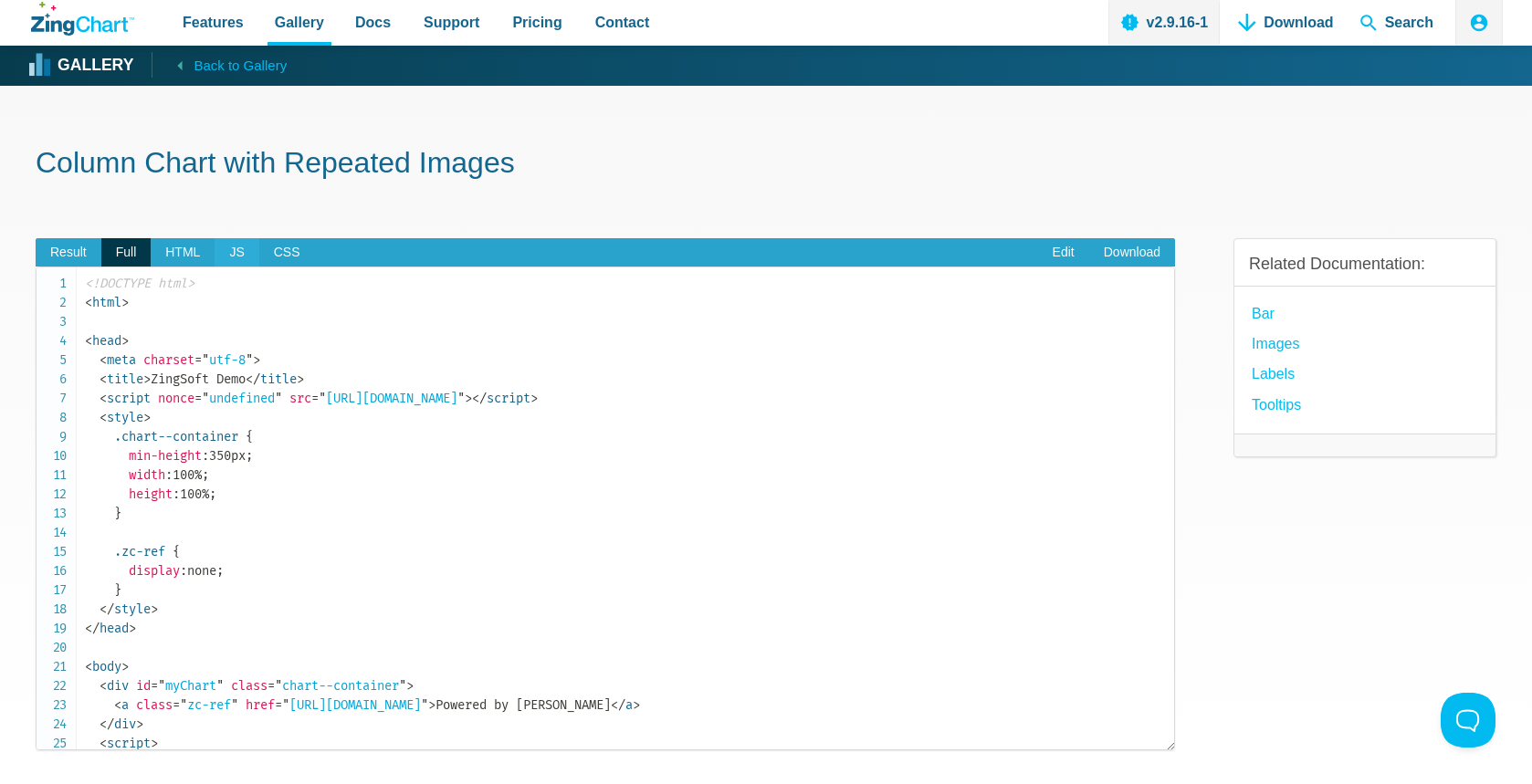
click at [232, 248] on span "JS" at bounding box center [236, 253] width 44 height 29
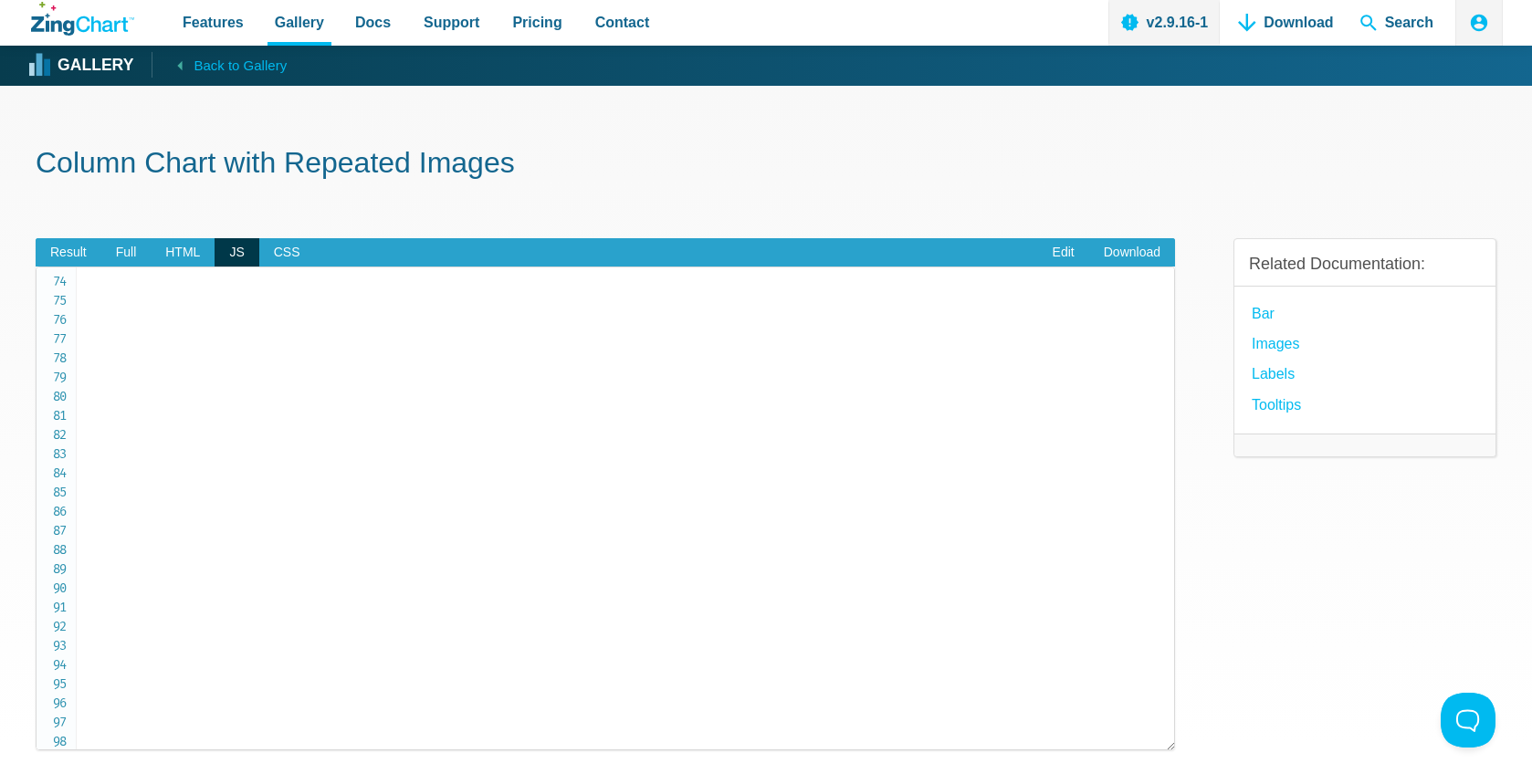
scroll to position [1457, 0]
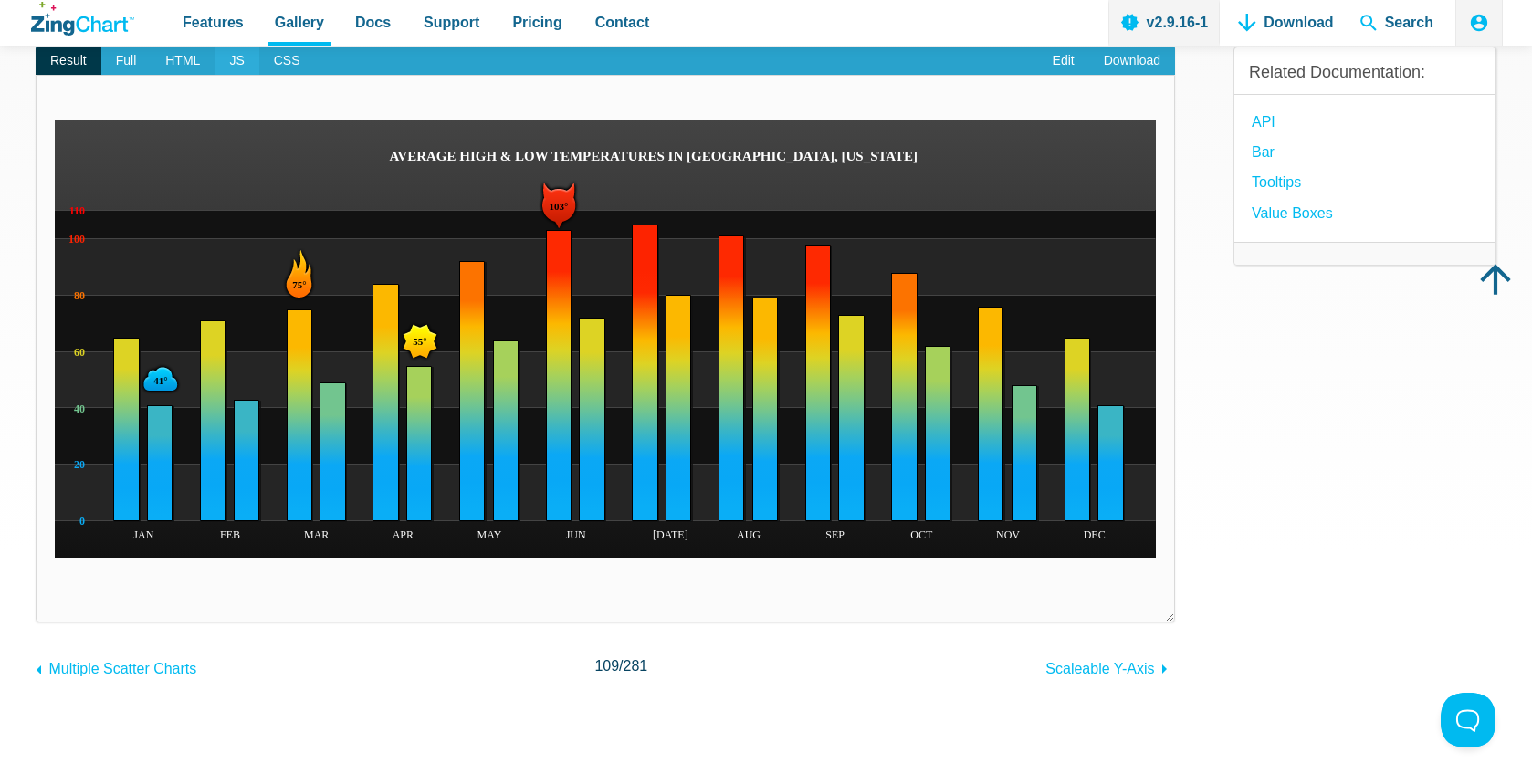
click at [239, 59] on span "JS" at bounding box center [236, 61] width 44 height 29
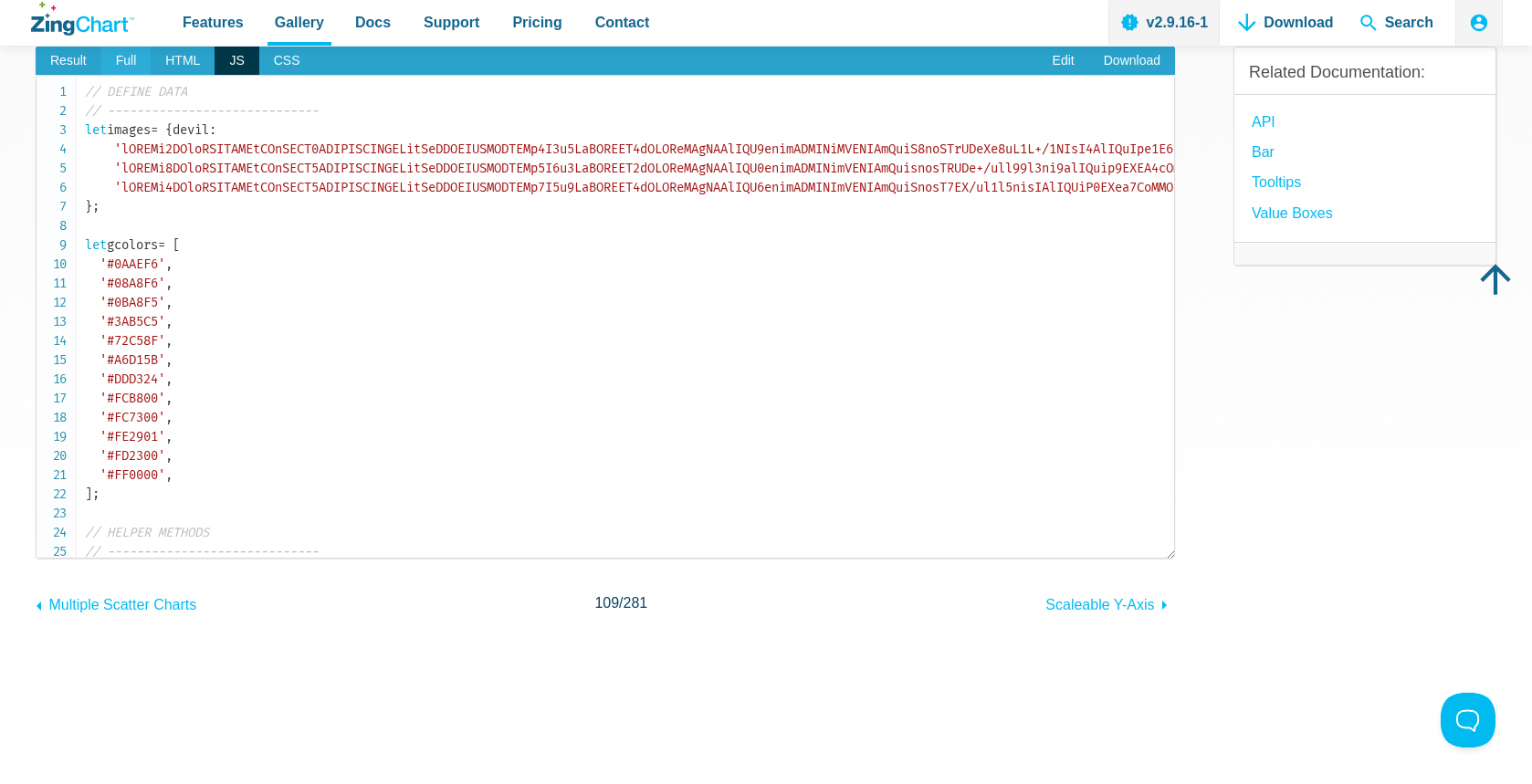
click at [123, 61] on span "Full" at bounding box center [125, 61] width 50 height 29
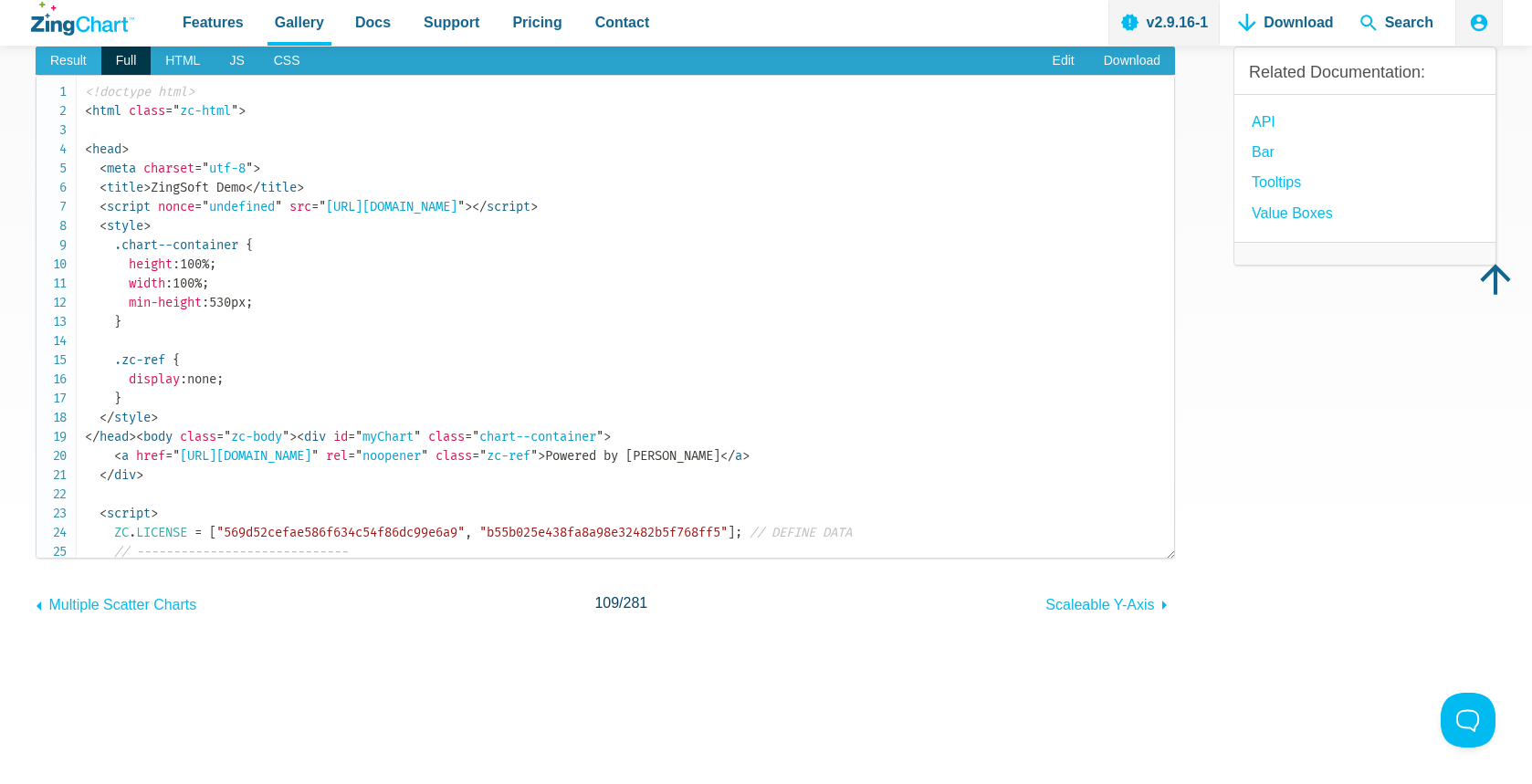
click at [60, 60] on span "Result" at bounding box center [68, 61] width 66 height 29
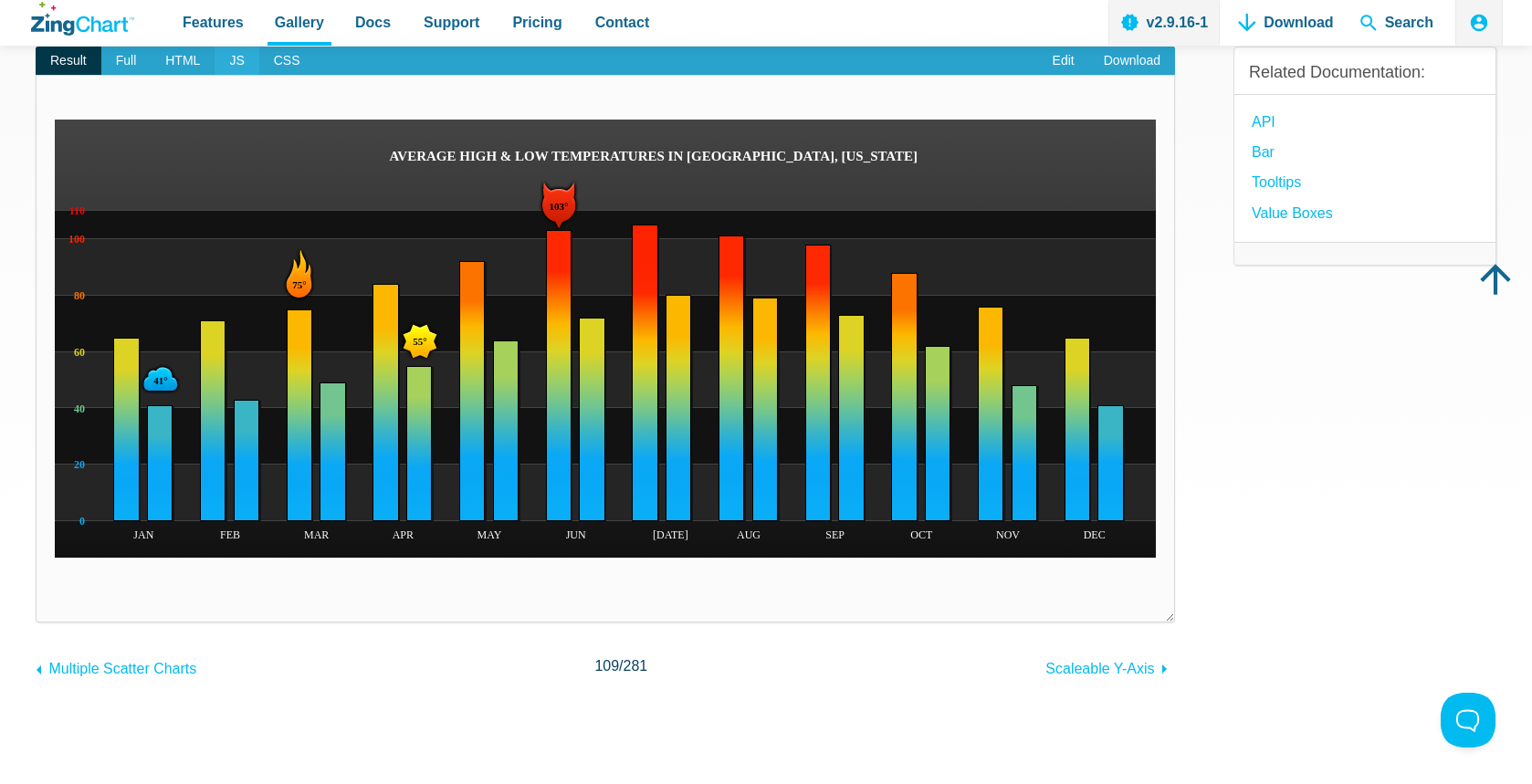
click at [240, 63] on span "JS" at bounding box center [236, 61] width 44 height 29
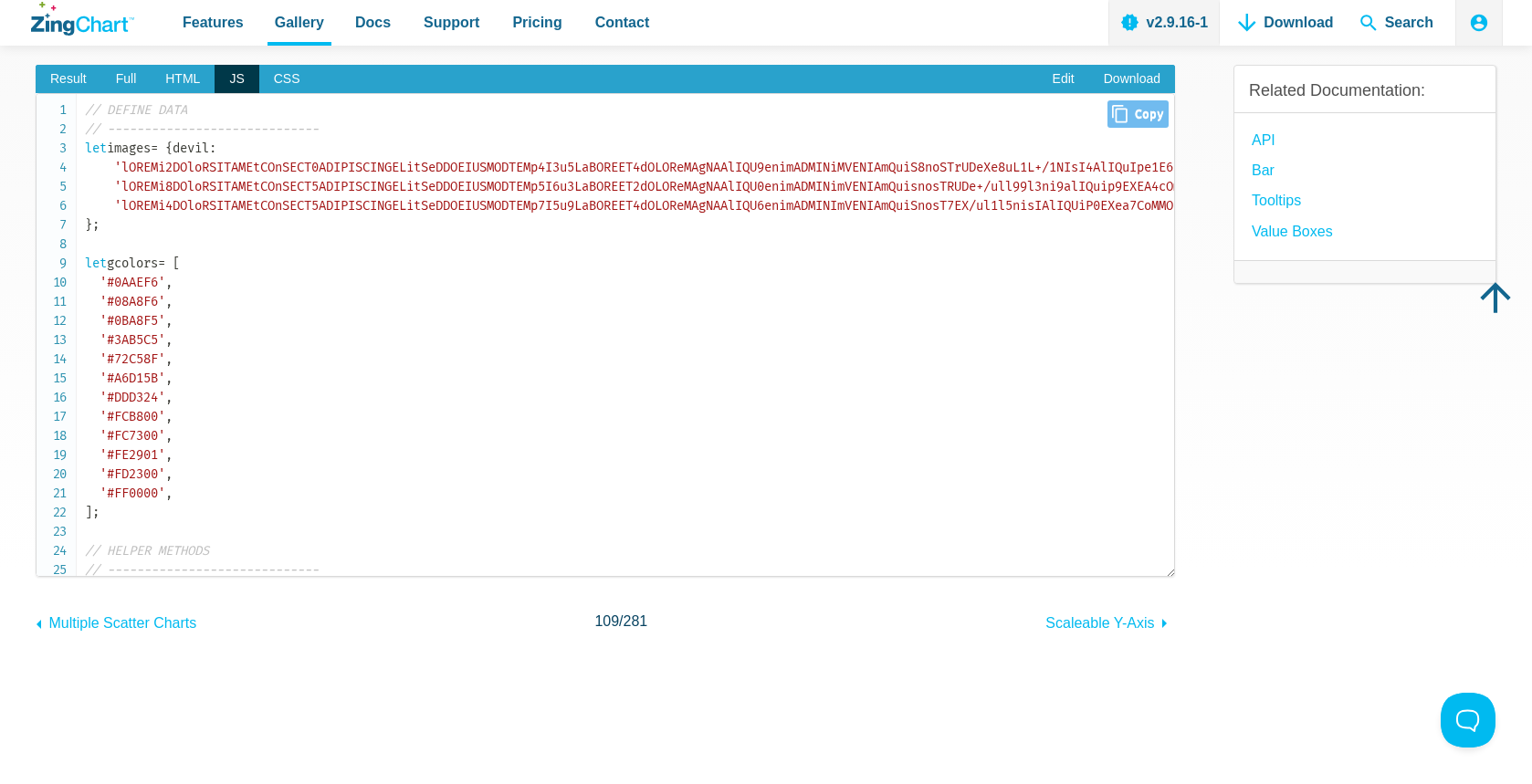
scroll to position [166, 0]
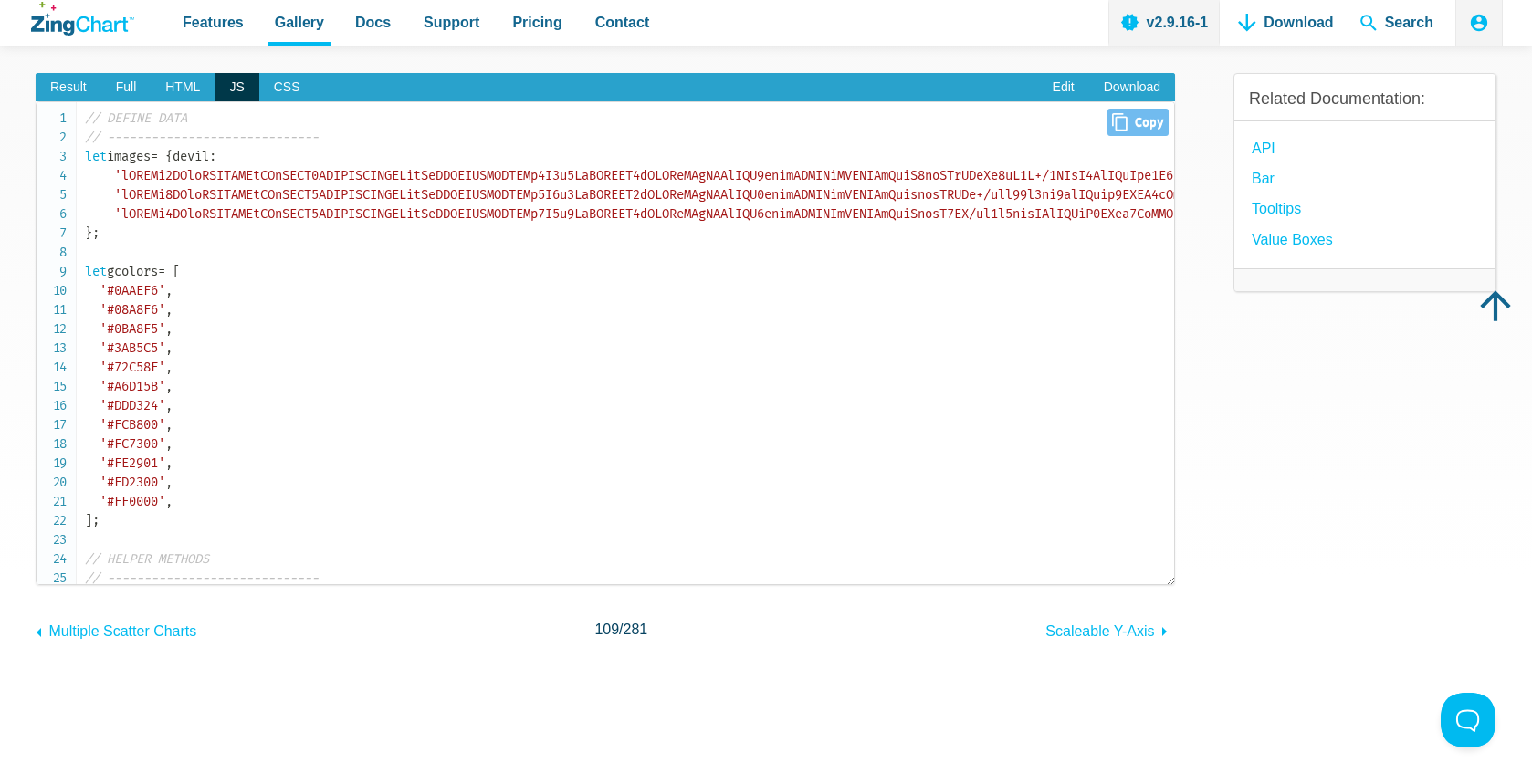
drag, startPoint x: 99, startPoint y: 288, endPoint x: 85, endPoint y: 304, distance: 21.3
copy code "sun : 'iVBORw0KGgoAAAANSUhEUgAAAC4AAABQCAYAAABmkUeGAAAAGXRFWHRTb2Z0d2FyZQBBZG9i…"
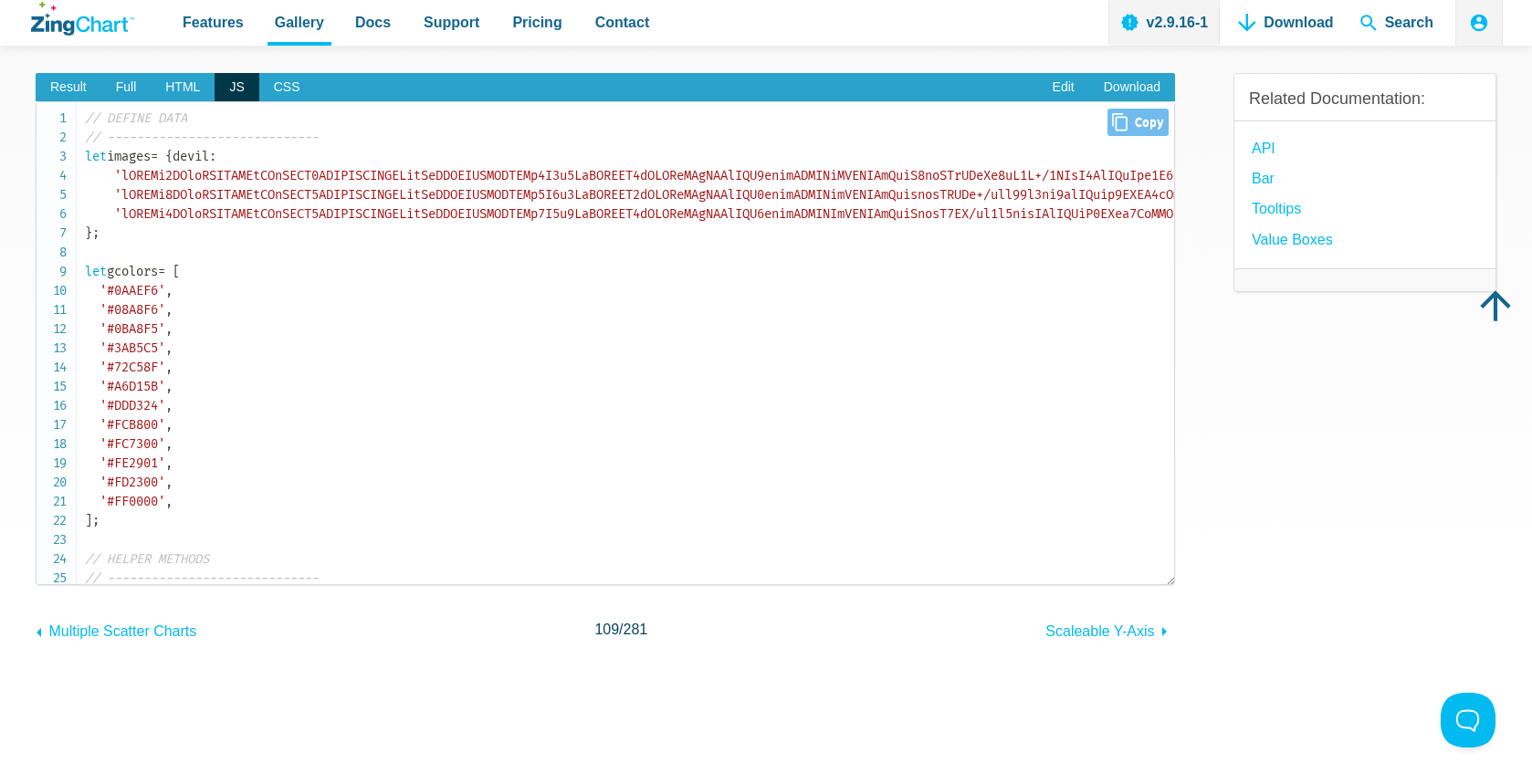
drag, startPoint x: 100, startPoint y: 288, endPoint x: 74, endPoint y: 304, distance: 30.5
click at [74, 304] on pre "// DEFINE DATA // ----------------------------- let images = { devil : , cloud …" at bounding box center [605, 343] width 1139 height 484
copy code "sun : 'iVBORw0KGgoAAAANSUhEUgAAAC4AAABQCAYAAABmkUeGAAAAGXRFWHRTb2Z0d2FyZQBBZG9i…"
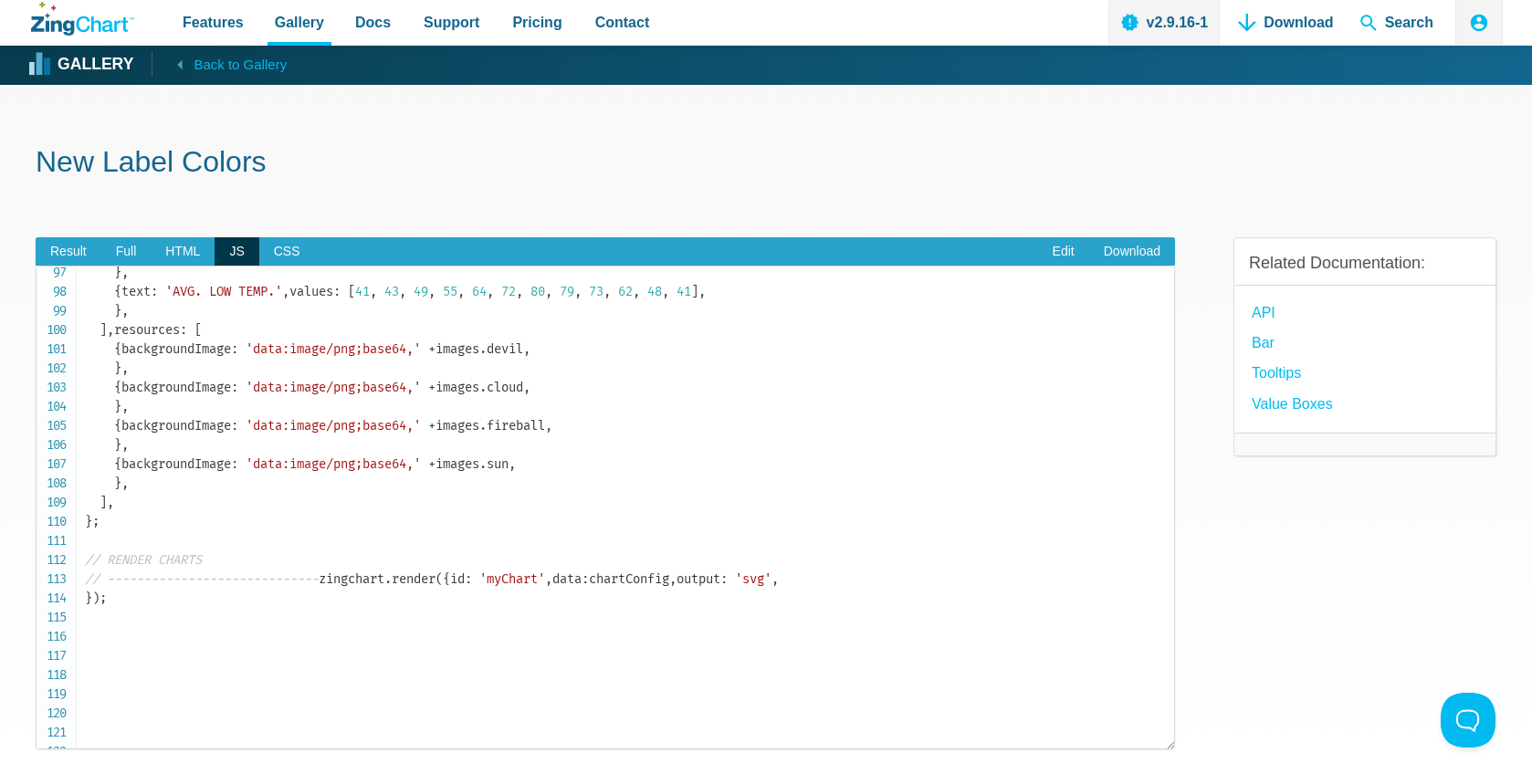
scroll to position [0, 0]
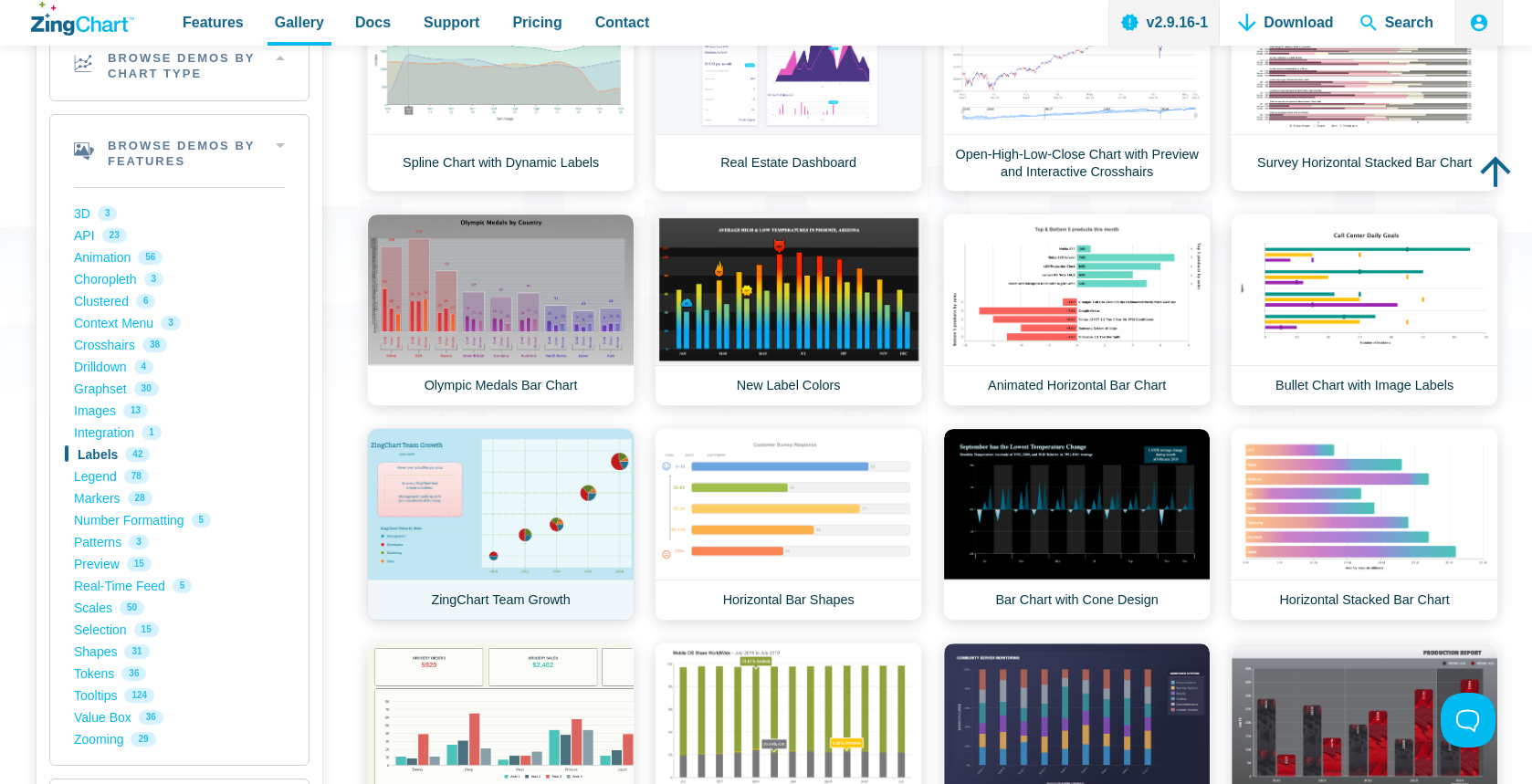
click at [567, 465] on link "ZingChart Team Growth" at bounding box center [500, 524] width 268 height 193
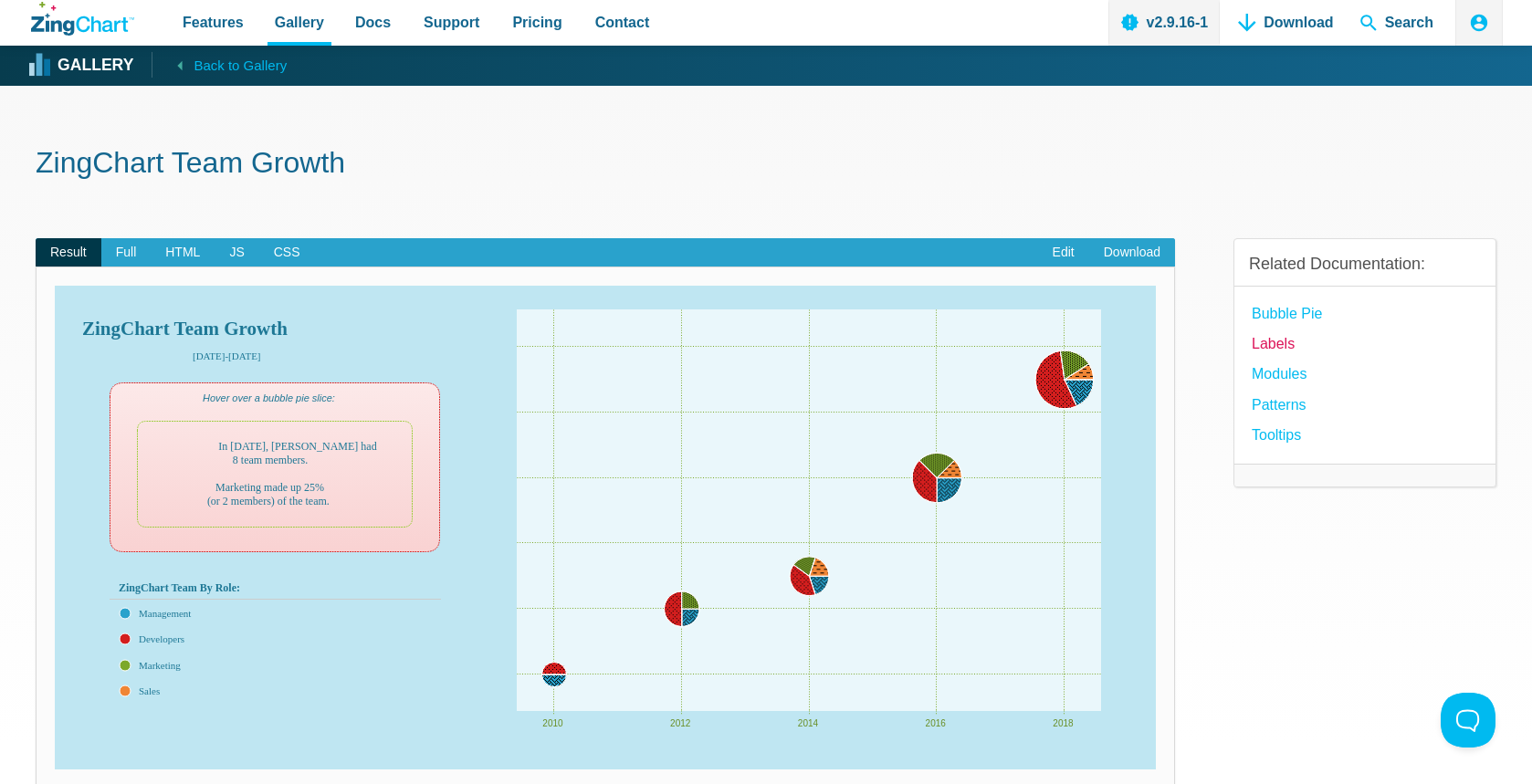
click at [1275, 338] on link "Labels" at bounding box center [1273, 343] width 43 height 24
